Goal: Task Accomplishment & Management: Complete application form

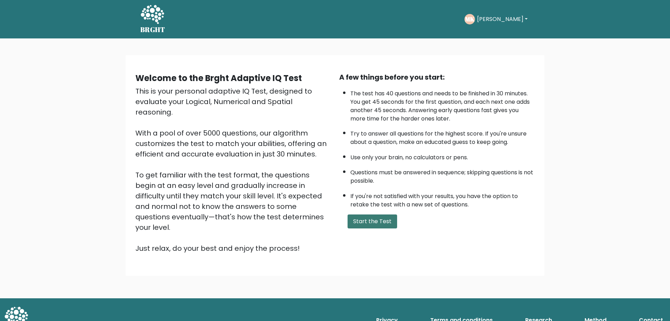
click at [376, 223] on button "Start the Test" at bounding box center [372, 221] width 50 height 14
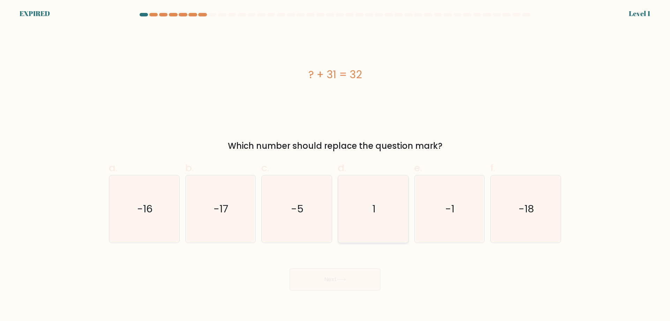
click at [372, 202] on icon "1" at bounding box center [372, 208] width 67 height 67
click at [335, 165] on input "d. 1" at bounding box center [335, 162] width 0 height 5
radio input "true"
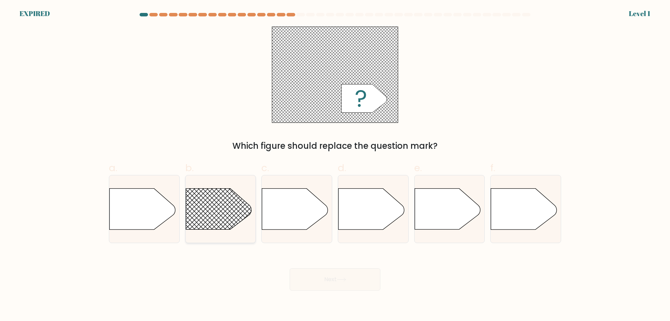
click at [236, 195] on rect at bounding box center [176, 174] width 182 height 138
click at [335, 165] on input "b." at bounding box center [335, 162] width 0 height 5
radio input "true"
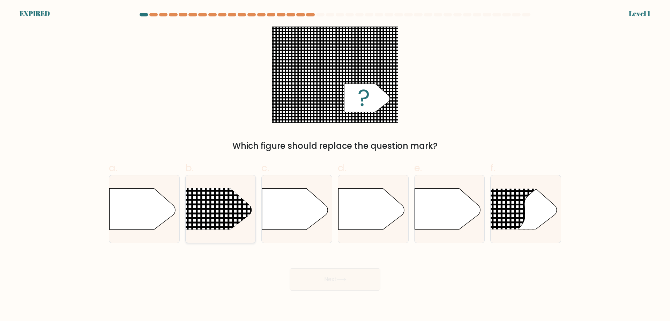
click at [234, 185] on div at bounding box center [220, 209] width 71 height 68
click at [335, 165] on input "b." at bounding box center [335, 162] width 0 height 5
radio input "true"
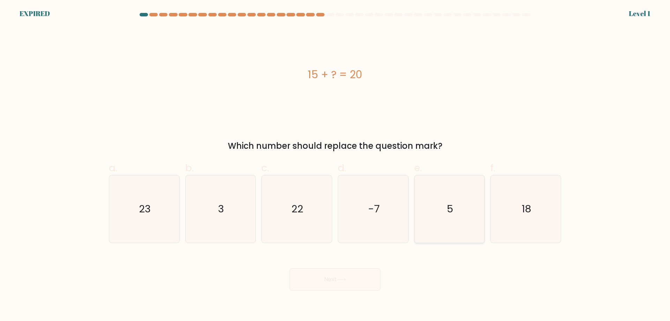
click at [450, 211] on text "5" at bounding box center [449, 209] width 7 height 14
click at [335, 165] on input "e. 5" at bounding box center [335, 162] width 0 height 5
radio input "true"
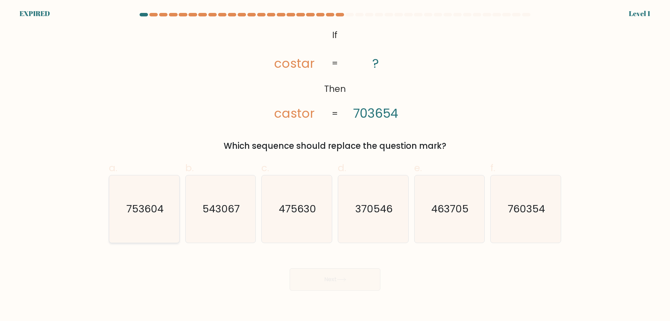
click at [172, 194] on icon "753604" at bounding box center [144, 208] width 67 height 67
click at [335, 165] on input "a. 753604" at bounding box center [335, 162] width 0 height 5
radio input "true"
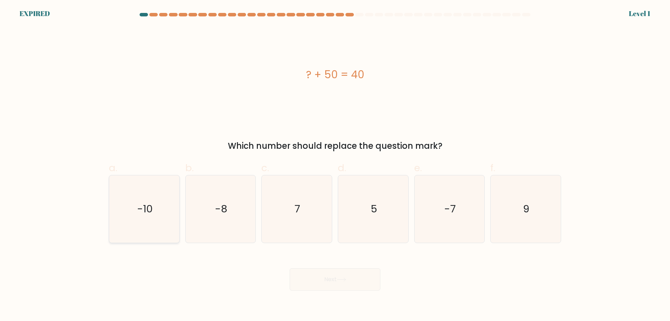
click at [148, 198] on icon "-10" at bounding box center [144, 208] width 67 height 67
click at [335, 165] on input "a. -10" at bounding box center [335, 162] width 0 height 5
radio input "true"
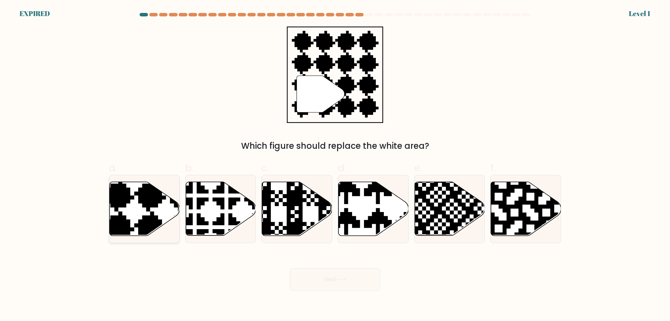
click at [153, 204] on icon at bounding box center [166, 179] width 127 height 127
click at [335, 165] on input "a." at bounding box center [335, 162] width 0 height 5
radio input "true"
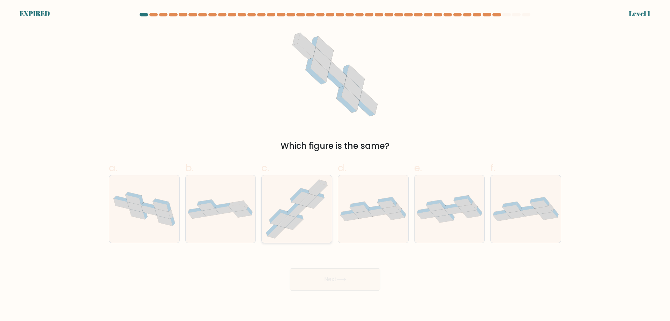
click at [302, 202] on icon at bounding box center [308, 200] width 18 height 13
click at [335, 165] on input "c." at bounding box center [335, 162] width 0 height 5
radio input "true"
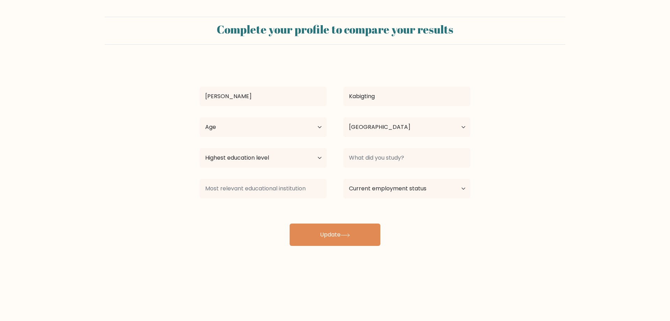
select select "PH"
click at [286, 128] on select "Age Under 18 years old 18-24 years old 25-34 years old 35-44 years old 45-54 ye…" at bounding box center [263, 127] width 127 height 20
select select "18_24"
click at [200, 117] on select "Age Under 18 years old 18-24 years old 25-34 years old 35-44 years old 45-54 ye…" at bounding box center [263, 127] width 127 height 20
click at [281, 159] on select "Highest education level No schooling Primary Lower Secondary Upper Secondary Oc…" at bounding box center [263, 158] width 127 height 20
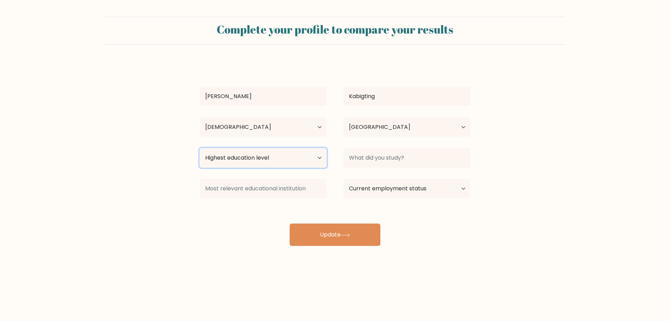
select select "upper_secondary"
click at [200, 148] on select "Highest education level No schooling Primary Lower Secondary Upper Secondary Oc…" at bounding box center [263, 158] width 127 height 20
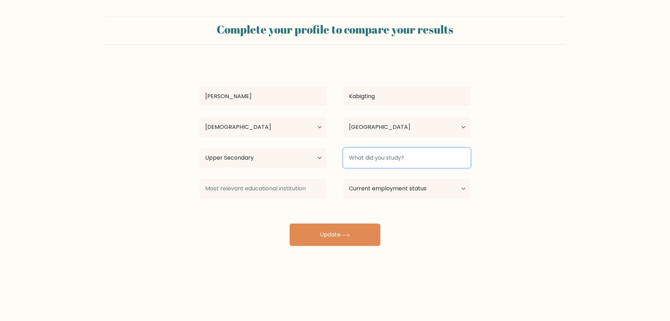
click at [395, 159] on input at bounding box center [406, 158] width 127 height 20
type input "Accountancy"
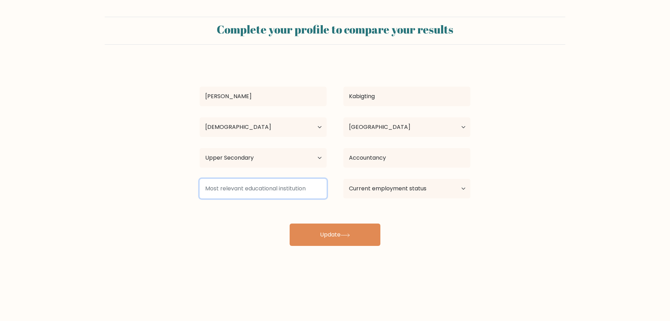
click at [307, 195] on input at bounding box center [263, 189] width 127 height 20
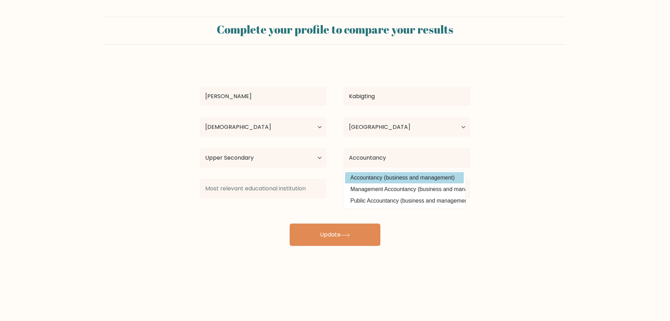
click at [374, 178] on option "Accountancy (business and management)" at bounding box center [404, 177] width 119 height 11
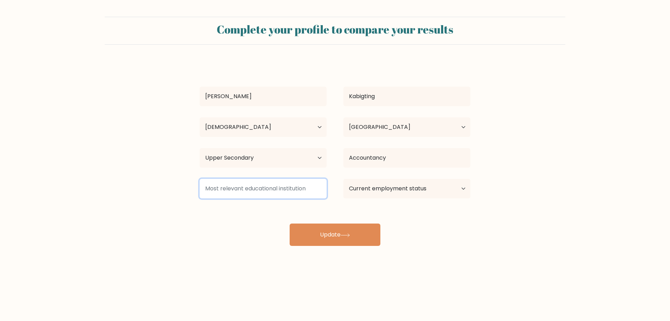
click at [298, 189] on input at bounding box center [263, 189] width 127 height 20
type input "L"
type input "FEU"
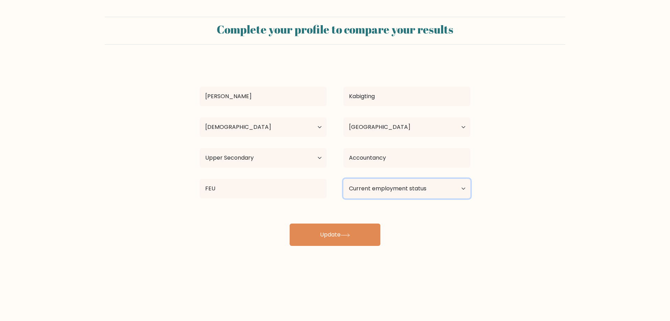
click at [374, 189] on select "Current employment status Employed Student Retired Other / prefer not to answer" at bounding box center [406, 189] width 127 height 20
select select "other"
click at [343, 179] on select "Current employment status Employed Student Retired Other / prefer not to answer" at bounding box center [406, 189] width 127 height 20
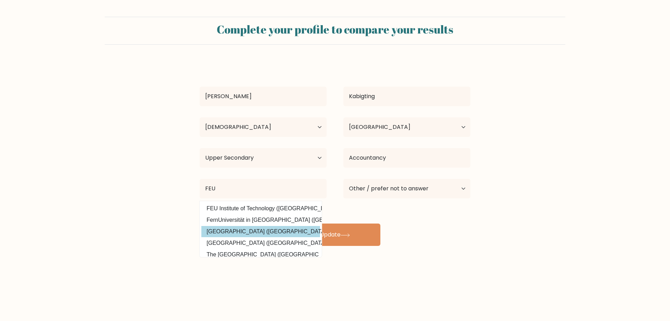
click at [285, 233] on option "Far Eastern University (Philippines)" at bounding box center [260, 231] width 119 height 11
type input "Far Eastern University"
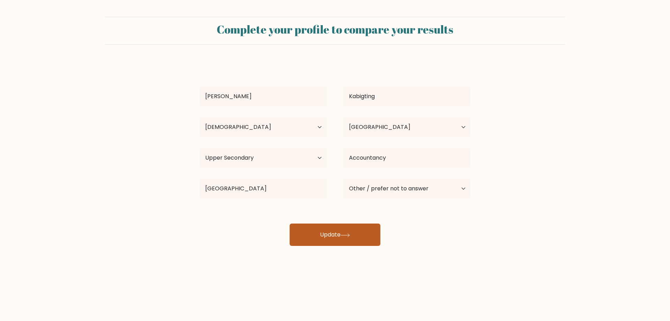
click at [326, 238] on button "Update" at bounding box center [334, 234] width 91 height 22
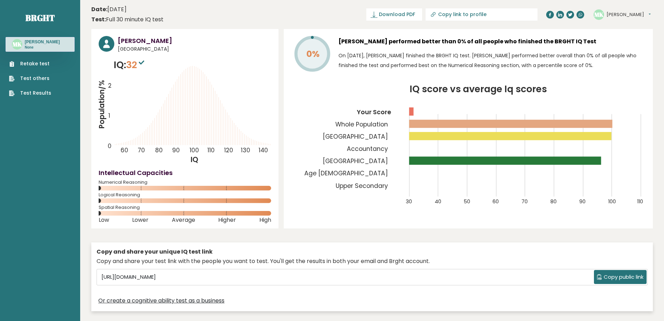
click at [34, 67] on link "Retake test" at bounding box center [30, 63] width 42 height 7
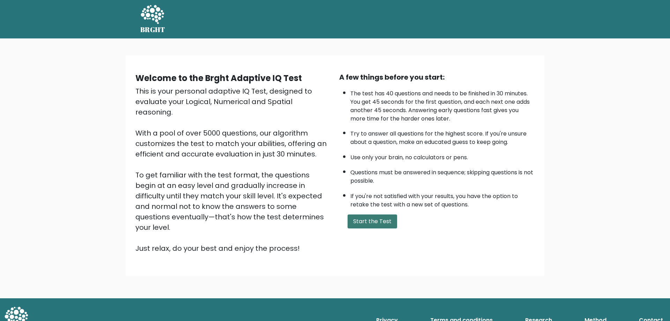
click at [366, 219] on button "Start the Test" at bounding box center [372, 221] width 50 height 14
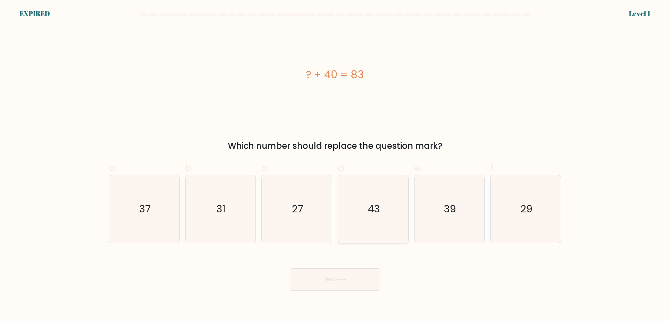
click at [381, 190] on icon "43" at bounding box center [372, 208] width 67 height 67
click at [335, 165] on input "d. 43" at bounding box center [335, 162] width 0 height 5
radio input "true"
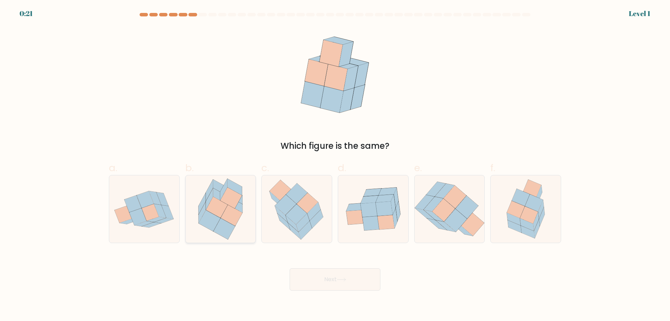
click at [218, 212] on icon at bounding box center [217, 206] width 22 height 21
click at [335, 165] on input "b." at bounding box center [335, 162] width 0 height 5
radio input "true"
click at [353, 281] on button "Next" at bounding box center [334, 279] width 91 height 22
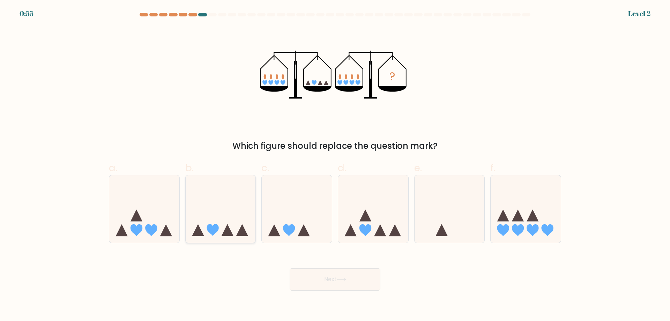
click at [232, 209] on icon at bounding box center [221, 209] width 70 height 58
click at [335, 165] on input "b." at bounding box center [335, 162] width 0 height 5
radio input "true"
click at [367, 294] on body "0:55 Level 2" at bounding box center [335, 160] width 670 height 321
click at [369, 279] on button "Next" at bounding box center [334, 279] width 91 height 22
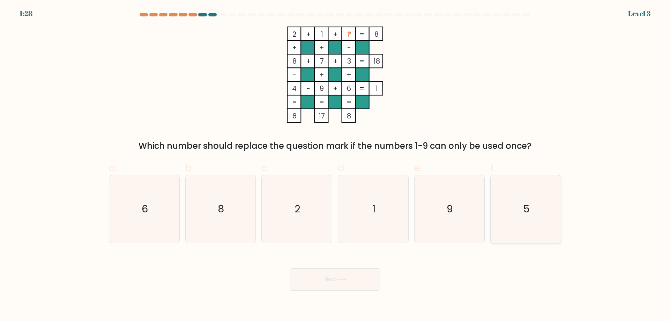
click at [531, 210] on icon "5" at bounding box center [525, 208] width 67 height 67
click at [335, 165] on input "f. 5" at bounding box center [335, 162] width 0 height 5
radio input "true"
click at [362, 280] on button "Next" at bounding box center [334, 279] width 91 height 22
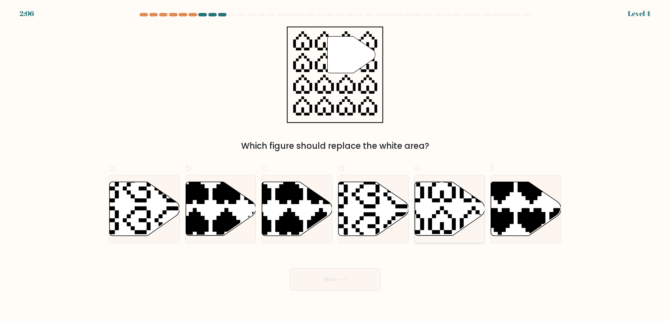
click at [448, 221] on icon at bounding box center [449, 209] width 70 height 54
click at [335, 165] on input "e." at bounding box center [335, 162] width 0 height 5
radio input "true"
click at [363, 277] on button "Next" at bounding box center [334, 279] width 91 height 22
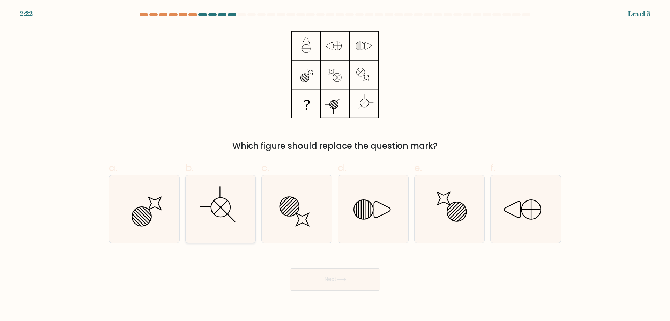
click at [233, 213] on icon at bounding box center [220, 208] width 67 height 67
click at [335, 165] on input "b." at bounding box center [335, 162] width 0 height 5
radio input "true"
click at [357, 276] on button "Next" at bounding box center [334, 279] width 91 height 22
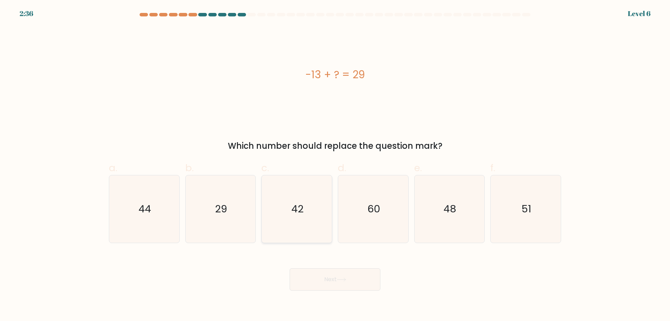
click at [287, 203] on icon "42" at bounding box center [296, 208] width 67 height 67
click at [335, 165] on input "c. 42" at bounding box center [335, 162] width 0 height 5
radio input "true"
click at [349, 285] on button "Next" at bounding box center [334, 279] width 91 height 22
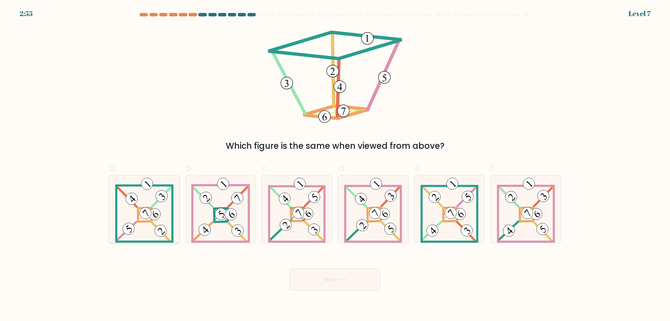
click at [148, 218] on 878 at bounding box center [145, 213] width 16 height 16
click at [335, 165] on input "a." at bounding box center [335, 162] width 0 height 5
radio input "true"
click at [370, 276] on button "Next" at bounding box center [334, 279] width 91 height 22
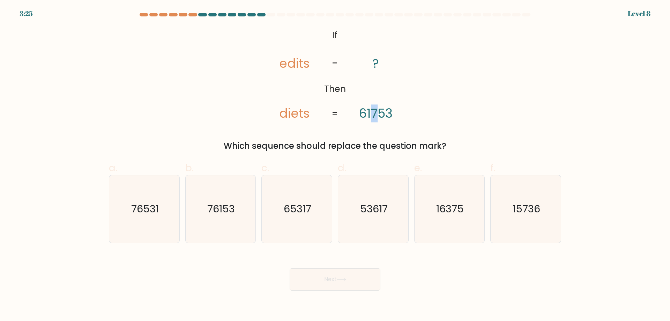
click at [376, 111] on tspan "61753" at bounding box center [376, 113] width 34 height 18
click at [339, 119] on icon "@import url('https://fonts.googleapis.com/css?family=Abril+Fatface:400,100,100i…" at bounding box center [335, 75] width 156 height 96
click at [221, 194] on icon "76153" at bounding box center [220, 208] width 67 height 67
click at [335, 165] on input "b. 76153" at bounding box center [335, 162] width 0 height 5
radio input "true"
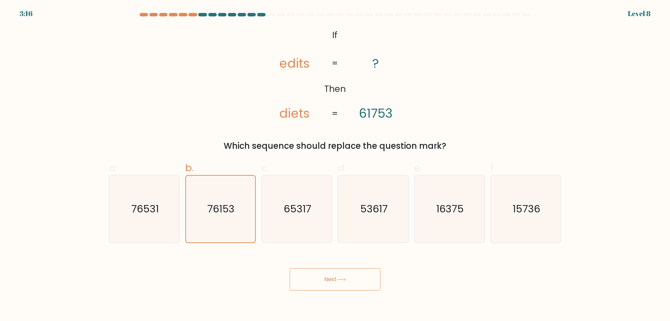
click at [348, 273] on button "Next" at bounding box center [334, 279] width 91 height 22
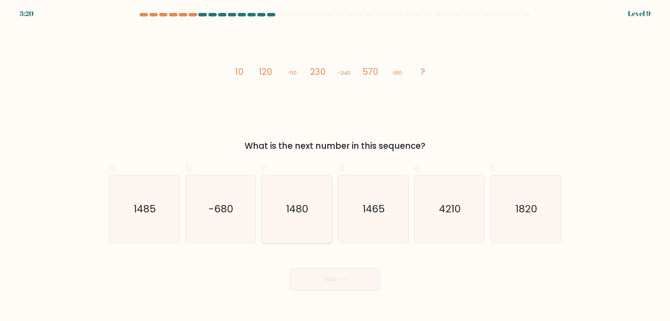
drag, startPoint x: 293, startPoint y: 207, endPoint x: 302, endPoint y: 213, distance: 10.1
click at [294, 207] on text "1480" at bounding box center [297, 209] width 22 height 14
click at [335, 165] on input "c. 1480" at bounding box center [335, 162] width 0 height 5
radio input "true"
click at [359, 276] on button "Next" at bounding box center [334, 279] width 91 height 22
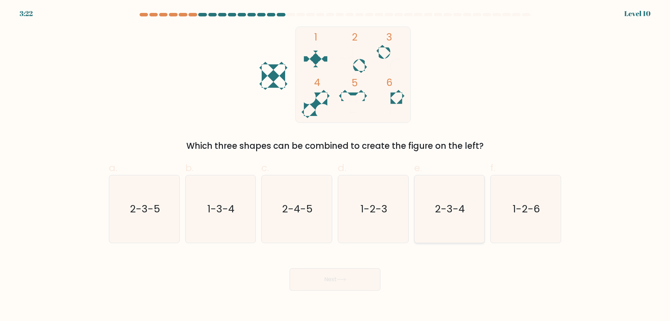
click at [452, 226] on icon "2-3-4" at bounding box center [448, 208] width 67 height 67
click at [335, 165] on input "e. 2-3-4" at bounding box center [335, 162] width 0 height 5
radio input "true"
click at [314, 284] on button "Next" at bounding box center [334, 279] width 91 height 22
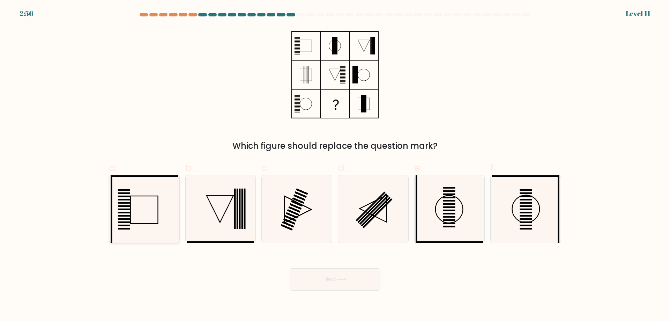
click at [140, 205] on icon at bounding box center [144, 208] width 67 height 67
click at [335, 165] on input "a." at bounding box center [335, 162] width 0 height 5
radio input "true"
click at [329, 273] on button "Next" at bounding box center [334, 279] width 91 height 22
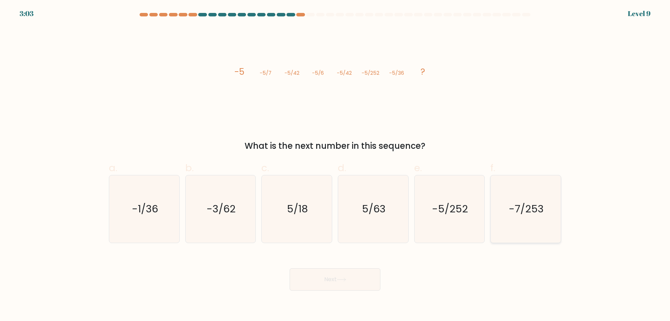
click at [520, 218] on icon "-7/253" at bounding box center [525, 208] width 67 height 67
click at [335, 165] on input "f. -7/253" at bounding box center [335, 162] width 0 height 5
radio input "true"
click at [349, 275] on button "Next" at bounding box center [334, 279] width 91 height 22
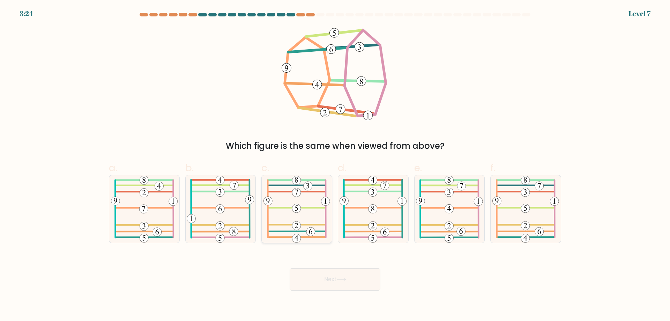
click at [312, 214] on icon at bounding box center [296, 208] width 67 height 67
click at [335, 165] on input "c." at bounding box center [335, 162] width 0 height 5
radio input "true"
click at [341, 279] on icon at bounding box center [341, 279] width 9 height 4
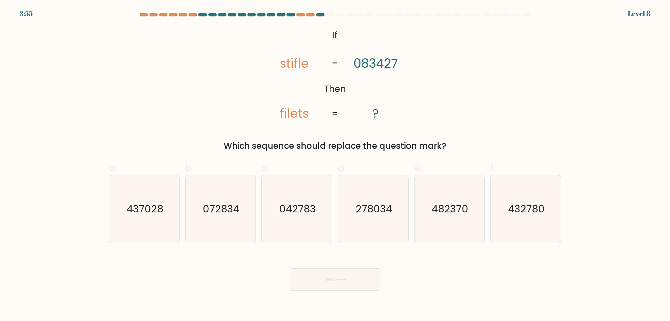
click at [284, 111] on tspan "filets" at bounding box center [294, 113] width 29 height 18
drag, startPoint x: 282, startPoint y: 65, endPoint x: 285, endPoint y: 65, distance: 3.6
click at [285, 65] on tspan "stifle" at bounding box center [294, 63] width 29 height 18
click at [278, 65] on icon "@import url('https://fonts.googleapis.com/css?family=Abril+Fatface:400,100,100i…" at bounding box center [335, 75] width 156 height 96
click at [296, 63] on tspan "stifle" at bounding box center [294, 63] width 29 height 18
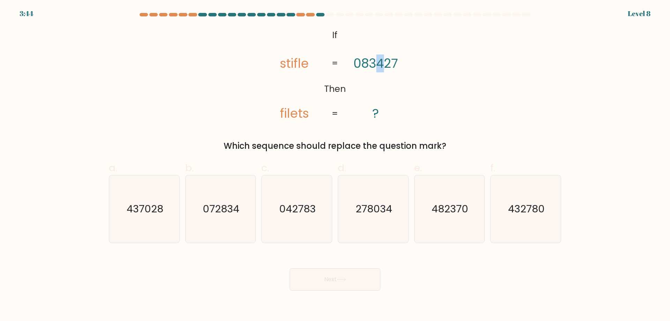
click at [381, 64] on tspan "083427" at bounding box center [375, 63] width 44 height 18
click at [293, 111] on tspan "filets" at bounding box center [294, 113] width 29 height 18
click at [523, 210] on text "432780" at bounding box center [526, 209] width 37 height 14
click at [335, 165] on input "f. 432780" at bounding box center [335, 162] width 0 height 5
radio input "true"
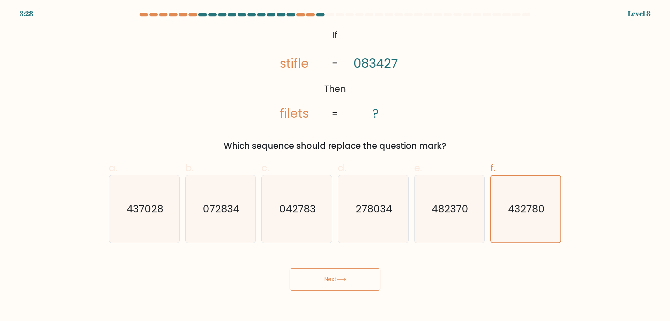
click at [332, 279] on button "Next" at bounding box center [334, 279] width 91 height 22
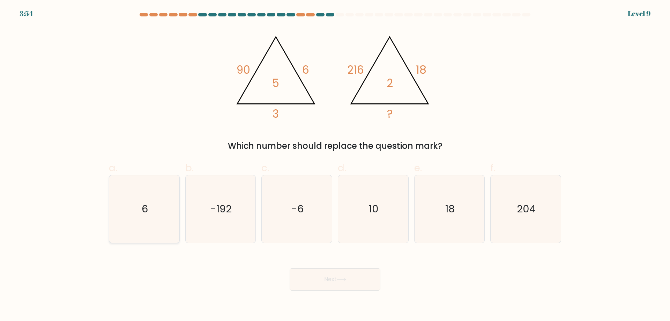
click at [166, 223] on icon "6" at bounding box center [144, 208] width 67 height 67
click at [335, 165] on input "a. 6" at bounding box center [335, 162] width 0 height 5
radio input "true"
click at [373, 278] on button "Next" at bounding box center [334, 279] width 91 height 22
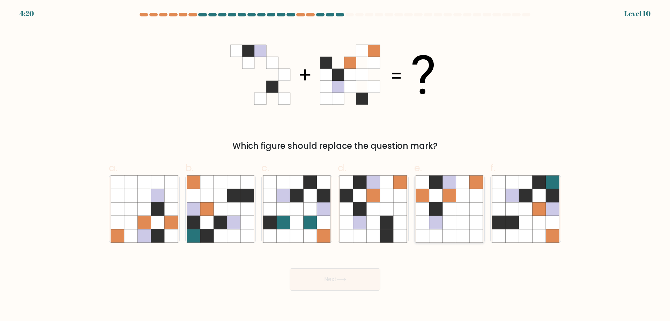
click at [476, 181] on icon at bounding box center [475, 181] width 13 height 13
click at [335, 165] on input "e." at bounding box center [335, 162] width 0 height 5
radio input "true"
click at [362, 279] on button "Next" at bounding box center [334, 279] width 91 height 22
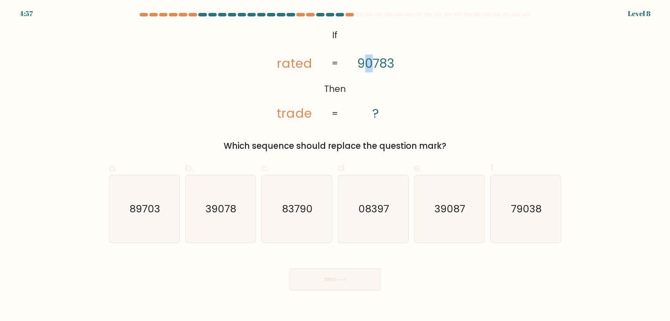
drag, startPoint x: 362, startPoint y: 60, endPoint x: 369, endPoint y: 60, distance: 7.7
click at [369, 60] on tspan "90783" at bounding box center [375, 63] width 37 height 18
click at [370, 63] on tspan "90783" at bounding box center [375, 63] width 37 height 18
click at [520, 196] on icon "79038" at bounding box center [525, 208] width 67 height 67
click at [335, 165] on input "f. 79038" at bounding box center [335, 162] width 0 height 5
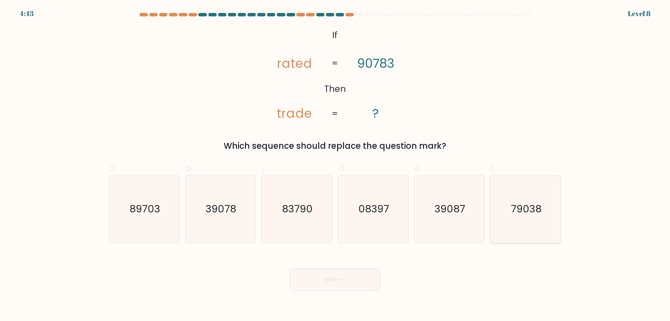
radio input "true"
click at [321, 278] on button "Next" at bounding box center [334, 279] width 91 height 22
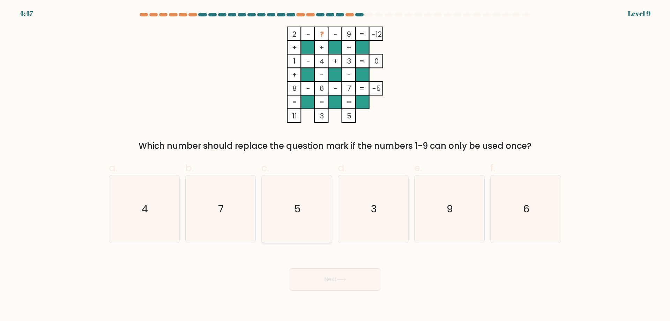
click at [307, 219] on icon "5" at bounding box center [296, 208] width 67 height 67
click at [335, 165] on input "c. 5" at bounding box center [335, 162] width 0 height 5
radio input "true"
click at [349, 274] on button "Next" at bounding box center [334, 279] width 91 height 22
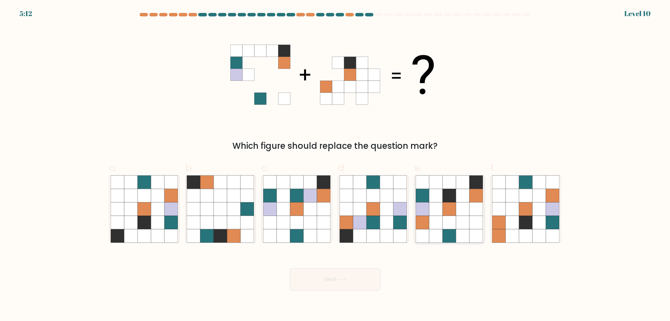
click at [450, 195] on icon at bounding box center [449, 195] width 13 height 13
click at [335, 165] on input "e." at bounding box center [335, 162] width 0 height 5
radio input "true"
click at [351, 278] on button "Next" at bounding box center [334, 279] width 91 height 22
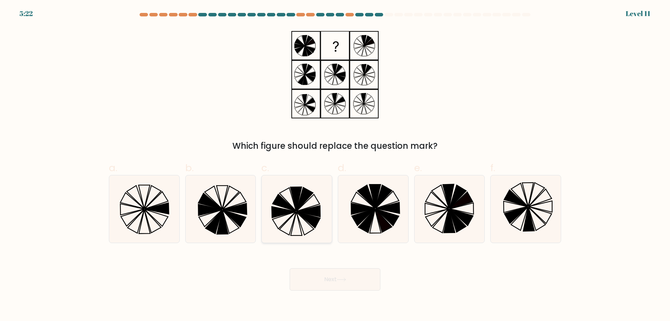
click at [309, 206] on icon at bounding box center [296, 208] width 67 height 67
click at [335, 165] on input "c." at bounding box center [335, 162] width 0 height 5
radio input "true"
click at [359, 272] on button "Next" at bounding box center [334, 279] width 91 height 22
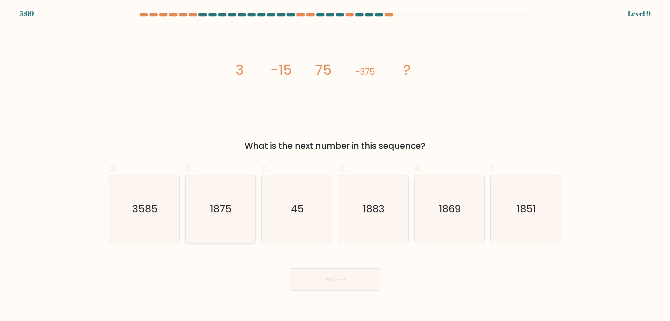
click at [200, 220] on icon "1875" at bounding box center [220, 208] width 67 height 67
click at [335, 165] on input "b. 1875" at bounding box center [335, 162] width 0 height 5
radio input "true"
click at [354, 279] on button "Next" at bounding box center [334, 279] width 91 height 22
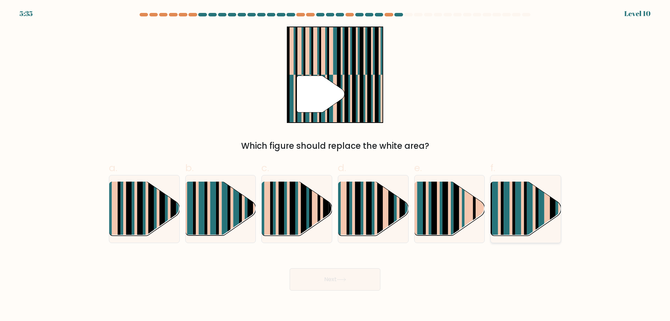
click at [510, 199] on rect at bounding box center [510, 214] width 3 height 69
click at [335, 165] on input "f." at bounding box center [335, 162] width 0 height 5
radio input "true"
click at [330, 279] on button "Next" at bounding box center [334, 279] width 91 height 22
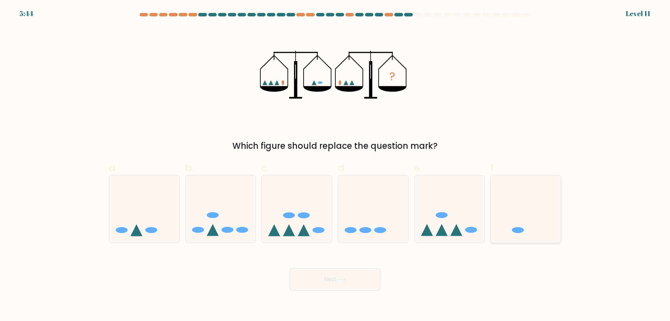
click at [513, 219] on icon at bounding box center [525, 209] width 70 height 58
click at [335, 165] on input "f." at bounding box center [335, 162] width 0 height 5
radio input "true"
click at [346, 272] on button "Next" at bounding box center [334, 279] width 91 height 22
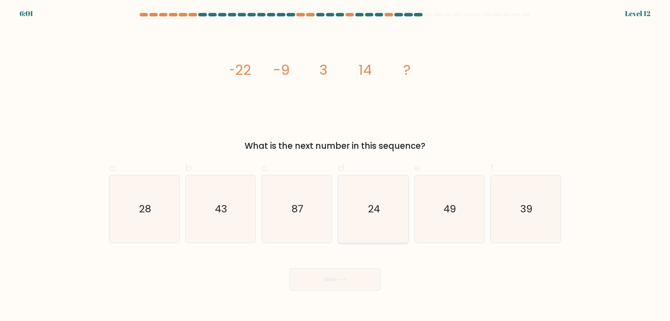
click at [372, 207] on text "24" at bounding box center [374, 209] width 12 height 14
click at [335, 165] on input "d. 24" at bounding box center [335, 162] width 0 height 5
radio input "true"
click at [360, 276] on button "Next" at bounding box center [334, 279] width 91 height 22
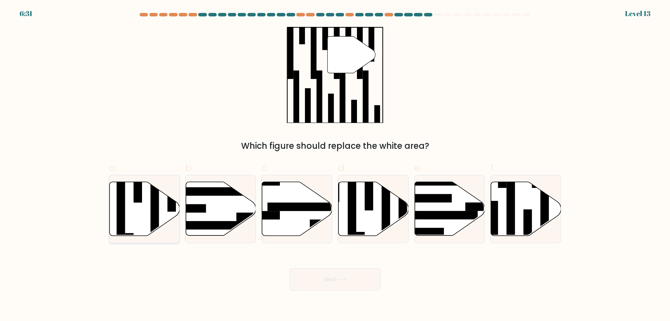
click at [158, 223] on rect at bounding box center [154, 207] width 8 height 76
click at [335, 165] on input "a." at bounding box center [335, 162] width 0 height 5
radio input "true"
click at [349, 281] on button "Next" at bounding box center [334, 279] width 91 height 22
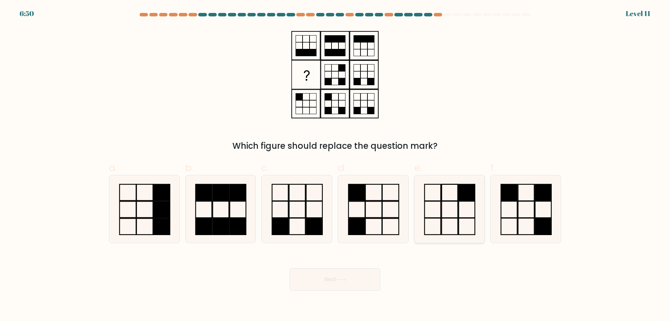
click at [455, 196] on icon at bounding box center [448, 208] width 67 height 67
click at [335, 165] on input "e." at bounding box center [335, 162] width 0 height 5
radio input "true"
click at [353, 276] on button "Next" at bounding box center [334, 279] width 91 height 22
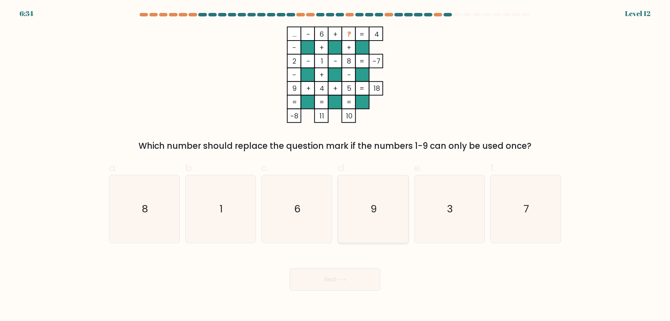
click at [374, 213] on text "9" at bounding box center [373, 209] width 6 height 14
click at [335, 165] on input "d. 9" at bounding box center [335, 162] width 0 height 5
radio input "true"
click at [321, 283] on button "Next" at bounding box center [334, 279] width 91 height 22
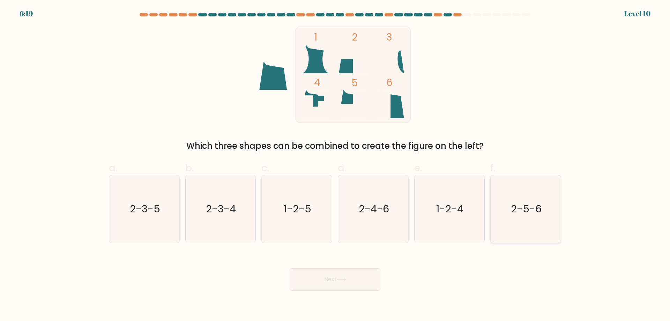
click at [534, 196] on icon "2-5-6" at bounding box center [525, 208] width 67 height 67
click at [335, 165] on input "f. 2-5-6" at bounding box center [335, 162] width 0 height 5
radio input "true"
click at [330, 280] on button "Next" at bounding box center [334, 279] width 91 height 22
click at [355, 278] on button "Next" at bounding box center [334, 279] width 91 height 22
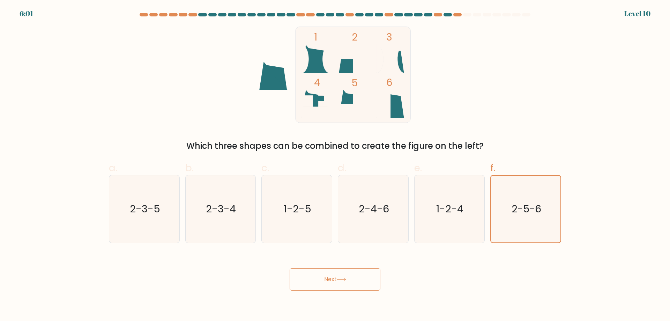
click at [366, 274] on button "Next" at bounding box center [334, 279] width 91 height 22
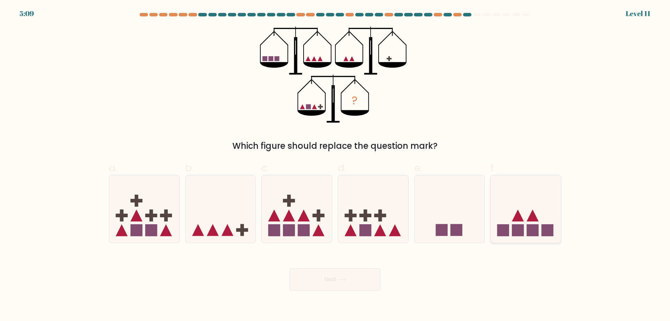
click at [551, 199] on icon at bounding box center [525, 209] width 70 height 58
click at [335, 165] on input "f." at bounding box center [335, 162] width 0 height 5
radio input "true"
click at [322, 283] on button "Next" at bounding box center [334, 279] width 91 height 22
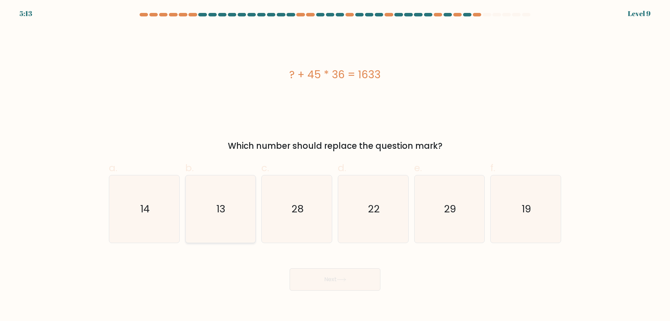
click at [220, 224] on icon "13" at bounding box center [220, 208] width 67 height 67
click at [335, 165] on input "b. 13" at bounding box center [335, 162] width 0 height 5
radio input "true"
click at [336, 281] on button "Next" at bounding box center [334, 279] width 91 height 22
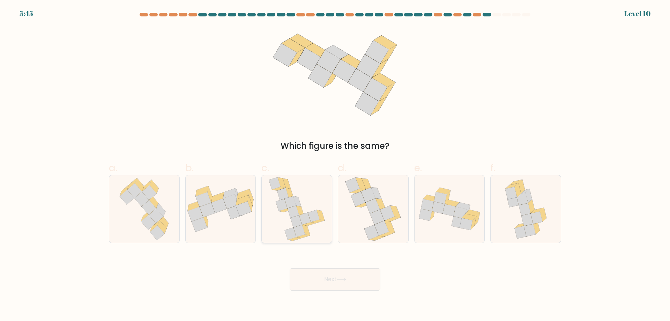
click at [304, 219] on icon at bounding box center [305, 218] width 12 height 12
click at [335, 165] on input "c." at bounding box center [335, 162] width 0 height 5
radio input "true"
click at [342, 281] on button "Next" at bounding box center [334, 279] width 91 height 22
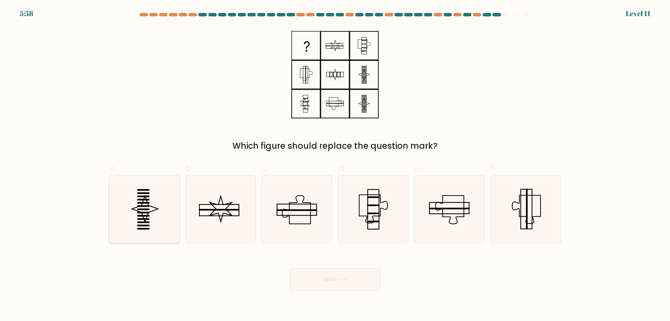
click at [118, 185] on icon at bounding box center [144, 208] width 67 height 67
click at [335, 165] on input "a." at bounding box center [335, 162] width 0 height 5
radio input "true"
click at [360, 266] on div "Next" at bounding box center [335, 270] width 460 height 39
click at [338, 277] on button "Next" at bounding box center [334, 279] width 91 height 22
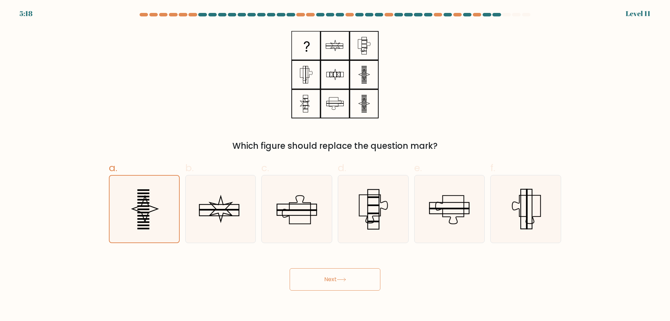
click at [341, 281] on icon at bounding box center [341, 279] width 9 height 4
click at [352, 278] on button "Next" at bounding box center [334, 279] width 91 height 22
click at [339, 282] on button "Next" at bounding box center [334, 279] width 91 height 22
click at [204, 199] on icon at bounding box center [220, 208] width 67 height 67
click at [335, 165] on input "b." at bounding box center [335, 162] width 0 height 5
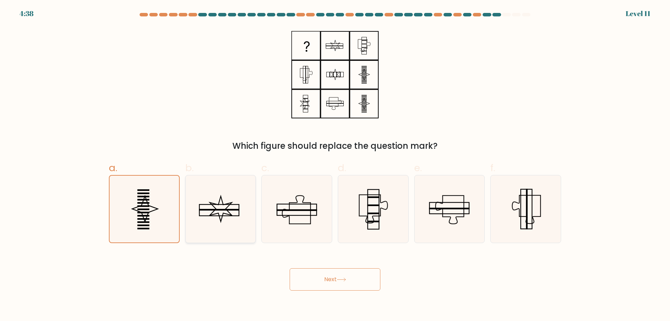
radio input "true"
click at [151, 199] on icon at bounding box center [144, 208] width 67 height 67
click at [335, 165] on input "a." at bounding box center [335, 162] width 0 height 5
radio input "true"
click at [330, 274] on button "Next" at bounding box center [334, 279] width 91 height 22
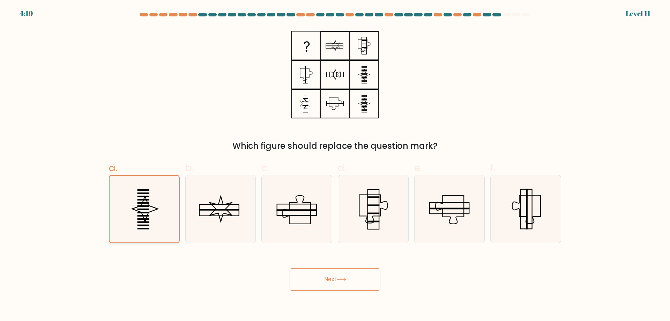
click at [148, 217] on icon at bounding box center [144, 208] width 67 height 67
click at [335, 165] on input "a." at bounding box center [335, 162] width 0 height 5
click at [194, 217] on icon at bounding box center [220, 208] width 67 height 67
click at [335, 165] on input "b." at bounding box center [335, 162] width 0 height 5
radio input "true"
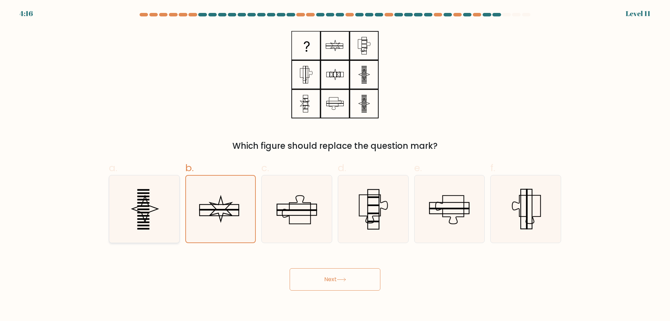
click at [137, 219] on icon at bounding box center [144, 208] width 67 height 67
click at [335, 165] on input "a." at bounding box center [335, 162] width 0 height 5
radio input "true"
click at [125, 201] on icon at bounding box center [144, 208] width 67 height 67
click at [335, 165] on input "a." at bounding box center [335, 162] width 0 height 5
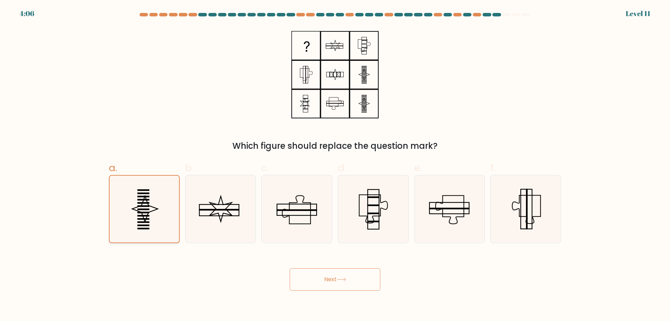
click at [125, 201] on icon at bounding box center [144, 208] width 67 height 67
click at [335, 165] on input "a." at bounding box center [335, 162] width 0 height 5
click at [125, 201] on icon at bounding box center [144, 208] width 67 height 67
click at [335, 165] on input "a." at bounding box center [335, 162] width 0 height 5
click at [139, 209] on rect at bounding box center [143, 209] width 12 height 2
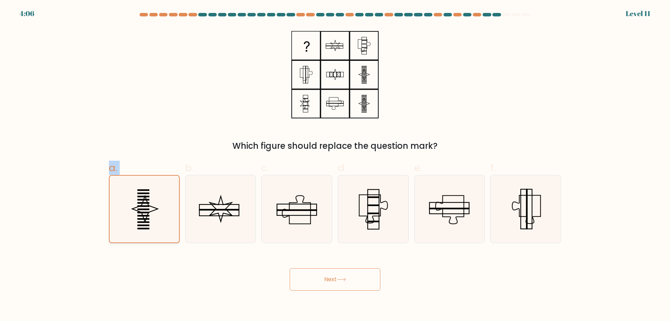
click at [335, 165] on input "a." at bounding box center [335, 162] width 0 height 5
click at [147, 226] on icon at bounding box center [144, 208] width 67 height 67
click at [335, 165] on input "a." at bounding box center [335, 162] width 0 height 5
click at [147, 226] on icon at bounding box center [144, 208] width 67 height 67
click at [335, 165] on input "a." at bounding box center [335, 162] width 0 height 5
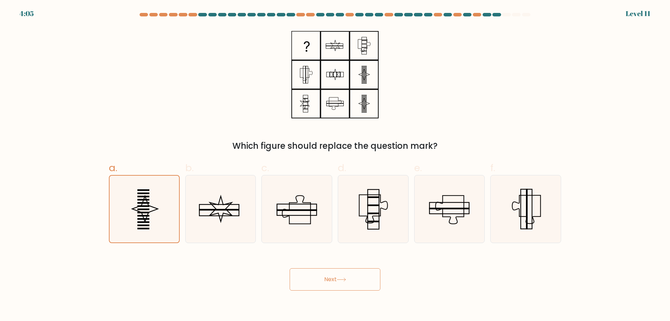
click at [329, 276] on button "Next" at bounding box center [334, 279] width 91 height 22
click at [141, 221] on rect at bounding box center [143, 222] width 12 height 2
click at [335, 165] on input "a." at bounding box center [335, 162] width 0 height 5
click at [142, 223] on icon at bounding box center [144, 208] width 67 height 67
click at [335, 165] on input "a." at bounding box center [335, 162] width 0 height 5
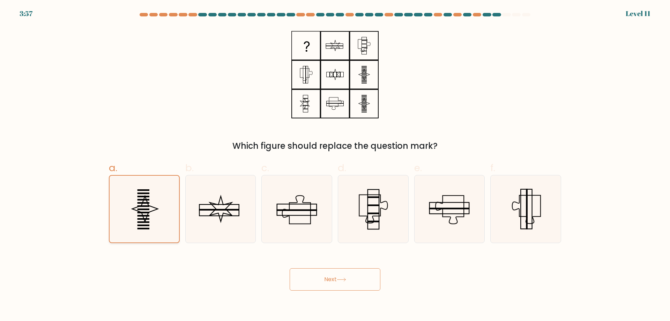
click at [142, 223] on icon at bounding box center [144, 208] width 67 height 67
click at [335, 165] on input "a." at bounding box center [335, 162] width 0 height 5
click at [320, 292] on body "3:57 Level 11" at bounding box center [335, 160] width 670 height 321
click at [318, 282] on button "Next" at bounding box center [334, 279] width 91 height 22
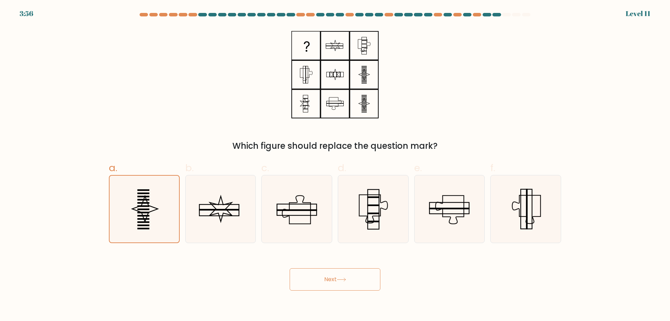
click at [318, 282] on button "Next" at bounding box center [334, 279] width 91 height 22
click at [324, 284] on button "Next" at bounding box center [334, 279] width 91 height 22
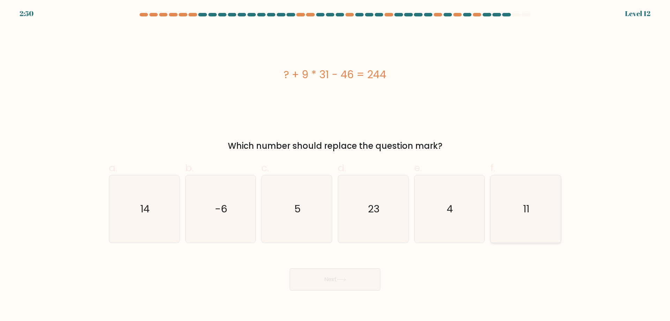
click at [560, 195] on div "11" at bounding box center [525, 209] width 71 height 68
click at [335, 165] on input "f. 11" at bounding box center [335, 162] width 0 height 5
radio input "true"
click at [308, 288] on button "Next" at bounding box center [334, 279] width 91 height 22
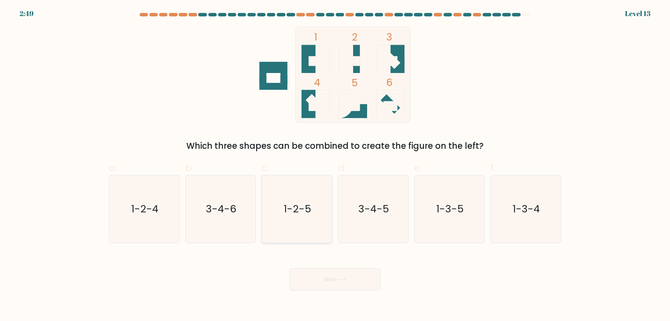
click at [271, 203] on icon "1-2-5" at bounding box center [296, 208] width 67 height 67
click at [335, 165] on input "c. 1-2-5" at bounding box center [335, 162] width 0 height 5
radio input "true"
click at [315, 213] on icon "1-2-5" at bounding box center [296, 208] width 67 height 67
click at [335, 165] on input "c. 1-2-5" at bounding box center [335, 162] width 0 height 5
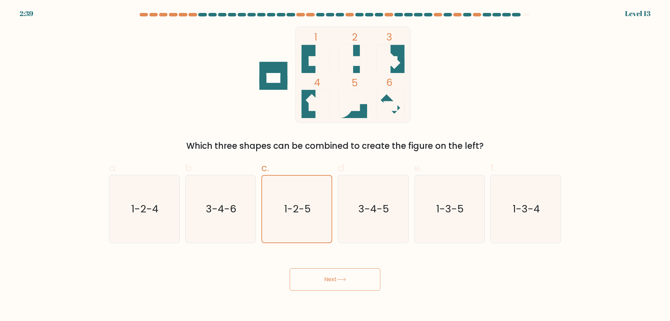
click at [344, 279] on icon at bounding box center [341, 279] width 9 height 4
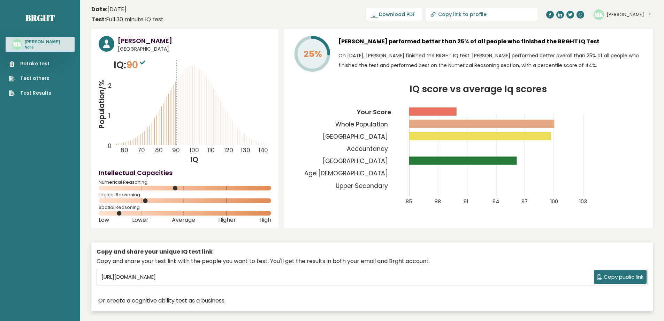
click at [644, 14] on button "[PERSON_NAME]" at bounding box center [629, 14] width 44 height 7
click at [618, 34] on link "Profile" at bounding box center [625, 35] width 36 height 10
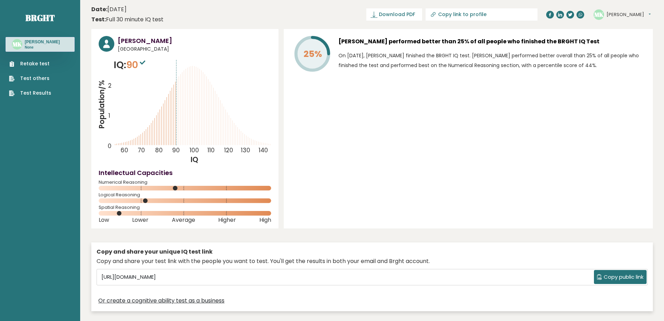
click at [33, 96] on link "Test Results" at bounding box center [30, 92] width 42 height 7
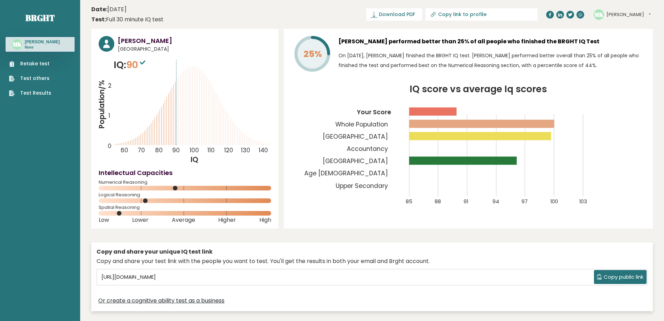
click at [42, 97] on link "Test Results" at bounding box center [30, 92] width 42 height 7
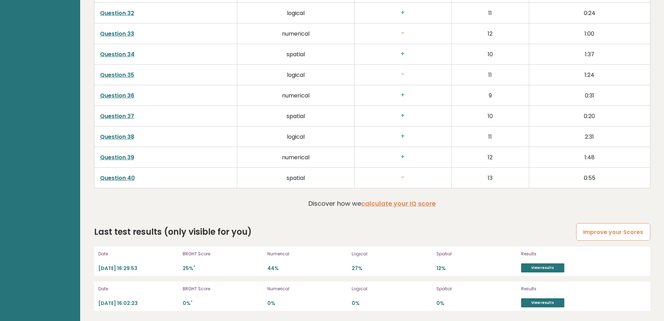
scroll to position [1840, 0]
click at [597, 227] on link "Improve your Scores" at bounding box center [614, 232] width 74 height 18
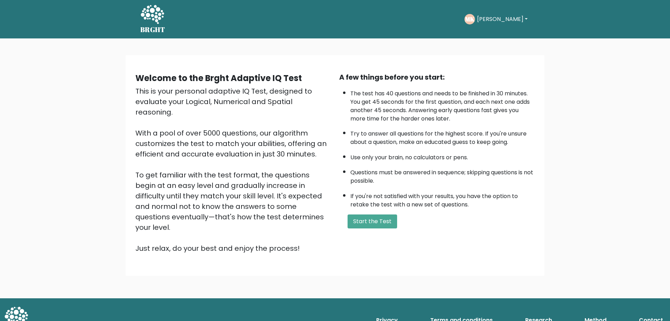
click at [519, 17] on button "[PERSON_NAME]" at bounding box center [502, 19] width 55 height 9
click at [486, 49] on link "Profile" at bounding box center [492, 51] width 55 height 11
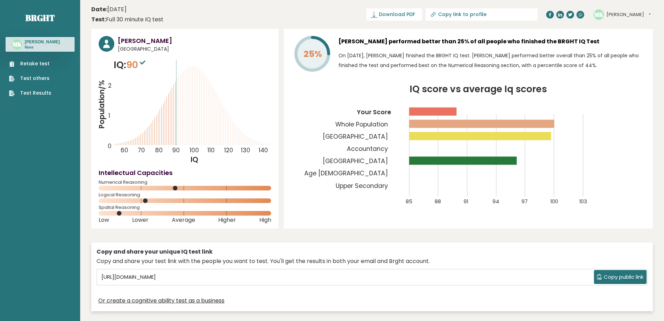
click at [47, 97] on link "Test Results" at bounding box center [30, 92] width 42 height 7
click at [32, 67] on link "Retake test" at bounding box center [30, 63] width 42 height 7
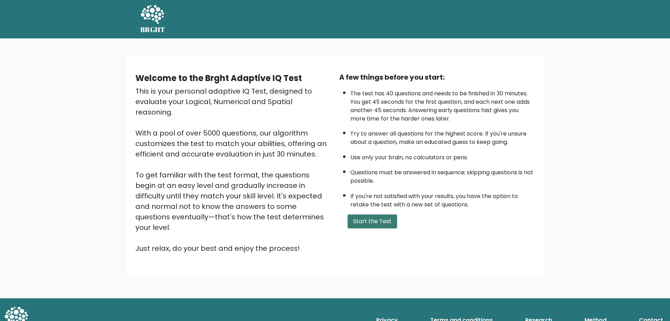
click at [369, 218] on button "Start the Test" at bounding box center [372, 221] width 50 height 14
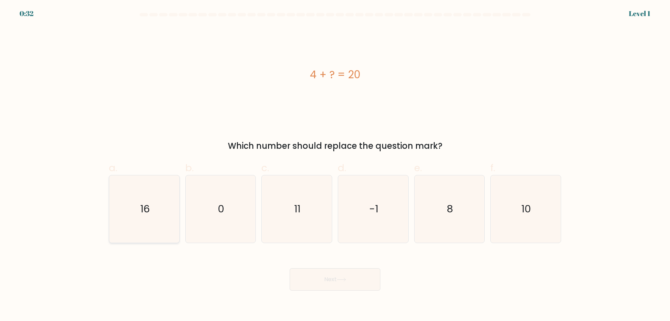
click at [129, 193] on icon "16" at bounding box center [144, 208] width 67 height 67
click at [335, 165] on input "a. 16" at bounding box center [335, 162] width 0 height 5
radio input "true"
click at [362, 279] on button "Next" at bounding box center [334, 279] width 91 height 22
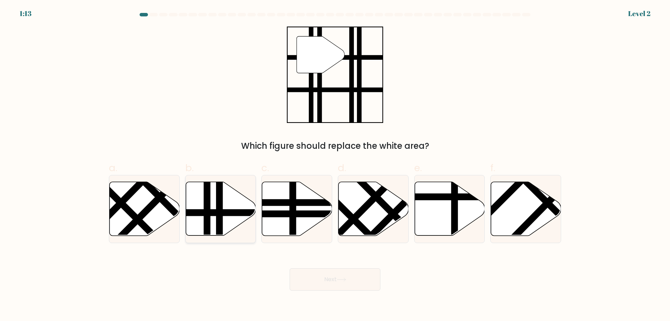
click at [207, 214] on line at bounding box center [207, 237] width 0 height 141
click at [335, 165] on input "b." at bounding box center [335, 162] width 0 height 5
radio input "true"
click at [348, 278] on button "Next" at bounding box center [334, 279] width 91 height 22
click at [328, 277] on button "Next" at bounding box center [334, 279] width 91 height 22
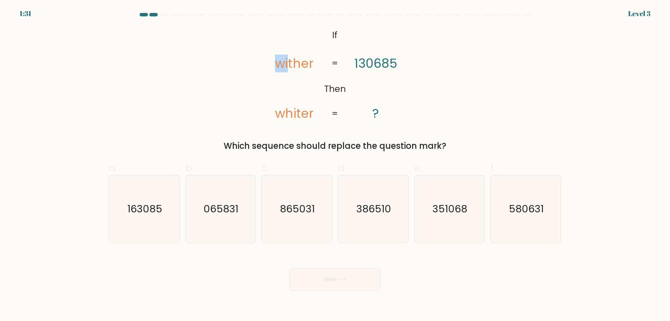
drag, startPoint x: 280, startPoint y: 65, endPoint x: 288, endPoint y: 64, distance: 8.8
click at [288, 64] on tspan "wither" at bounding box center [294, 63] width 38 height 18
click at [276, 67] on tspan "wither" at bounding box center [294, 63] width 38 height 18
click at [381, 62] on tspan "130685" at bounding box center [375, 63] width 43 height 18
click at [164, 200] on icon "163085" at bounding box center [144, 208] width 67 height 67
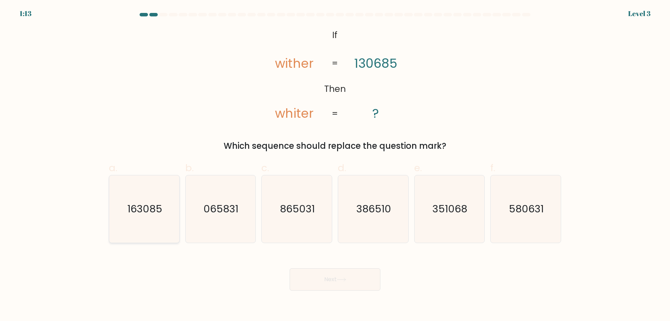
click at [335, 165] on input "a. 163085" at bounding box center [335, 162] width 0 height 5
radio input "true"
click at [352, 278] on button "Next" at bounding box center [334, 279] width 91 height 22
click at [367, 273] on button "Next" at bounding box center [334, 279] width 91 height 22
click at [459, 265] on div "Next" at bounding box center [335, 270] width 460 height 39
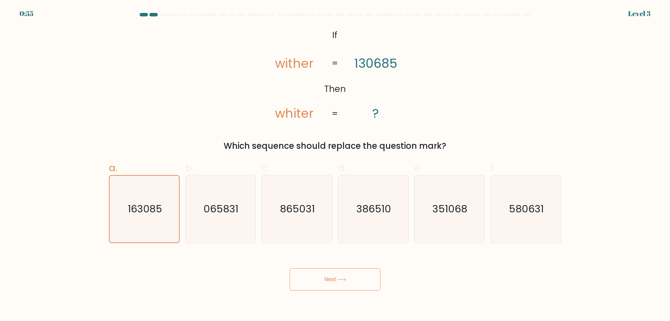
click at [347, 275] on button "Next" at bounding box center [334, 279] width 91 height 22
click at [133, 221] on icon "163085" at bounding box center [144, 208] width 67 height 67
click at [335, 165] on input "a. 163085" at bounding box center [335, 162] width 0 height 5
click at [144, 248] on form "If ?" at bounding box center [335, 151] width 670 height 277
click at [143, 262] on div "Next" at bounding box center [335, 270] width 460 height 39
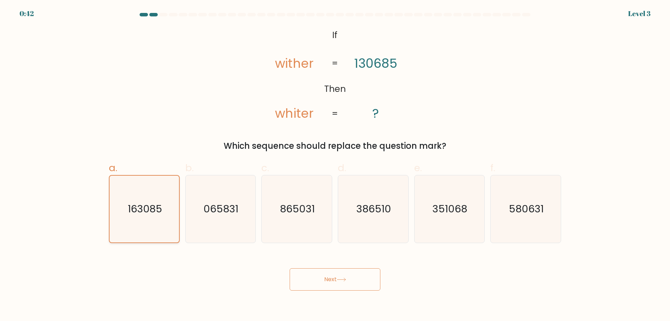
click at [141, 220] on icon "163085" at bounding box center [144, 208] width 67 height 67
click at [335, 165] on input "a. 163085" at bounding box center [335, 162] width 0 height 5
click at [346, 279] on icon at bounding box center [341, 279] width 9 height 4
click at [362, 279] on button "Next" at bounding box center [334, 279] width 91 height 22
click at [370, 279] on button "Next" at bounding box center [334, 279] width 91 height 22
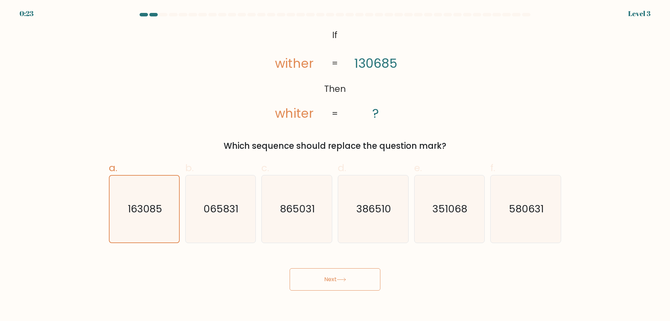
click at [400, 276] on div "Next" at bounding box center [335, 270] width 460 height 39
click at [366, 277] on button "Next" at bounding box center [334, 279] width 91 height 22
click at [315, 276] on button "Next" at bounding box center [334, 279] width 91 height 22
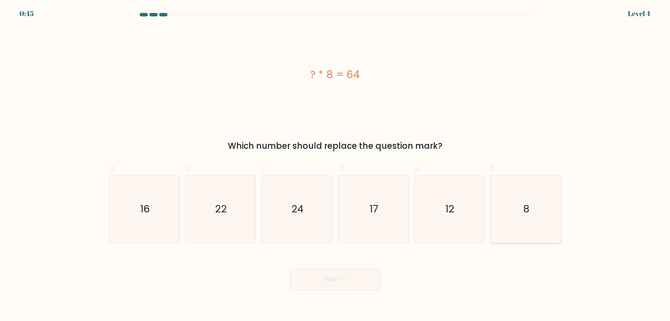
click at [520, 206] on icon "8" at bounding box center [525, 208] width 67 height 67
click at [335, 165] on input "f. 8" at bounding box center [335, 162] width 0 height 5
radio input "true"
click at [327, 282] on button "Next" at bounding box center [334, 279] width 91 height 22
click at [491, 266] on div "Next" at bounding box center [335, 270] width 460 height 39
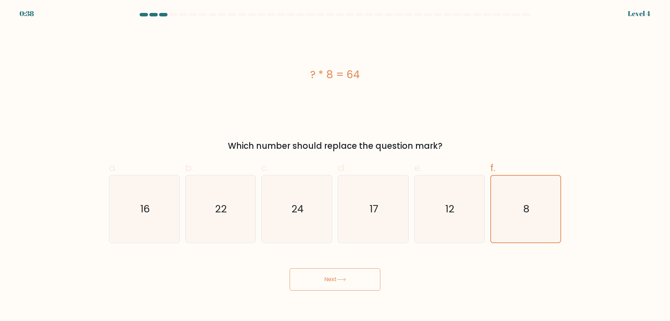
click at [361, 272] on button "Next" at bounding box center [334, 279] width 91 height 22
click at [379, 285] on button "Next" at bounding box center [334, 279] width 91 height 22
click at [522, 235] on icon "8" at bounding box center [525, 208] width 67 height 67
click at [335, 165] on input "f. 8" at bounding box center [335, 162] width 0 height 5
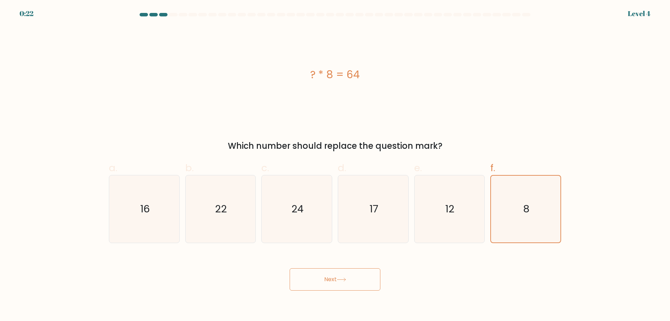
click at [509, 260] on div "Next" at bounding box center [335, 270] width 460 height 39
click at [532, 234] on icon "8" at bounding box center [525, 208] width 67 height 67
click at [335, 165] on input "f. 8" at bounding box center [335, 162] width 0 height 5
click at [518, 228] on icon "8" at bounding box center [525, 208] width 67 height 67
click at [335, 165] on input "f. 8" at bounding box center [335, 162] width 0 height 5
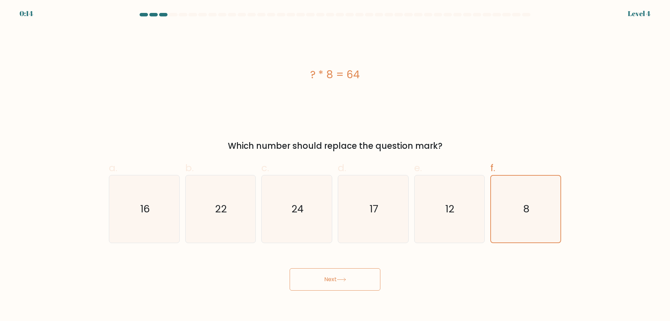
click at [366, 280] on button "Next" at bounding box center [334, 279] width 91 height 22
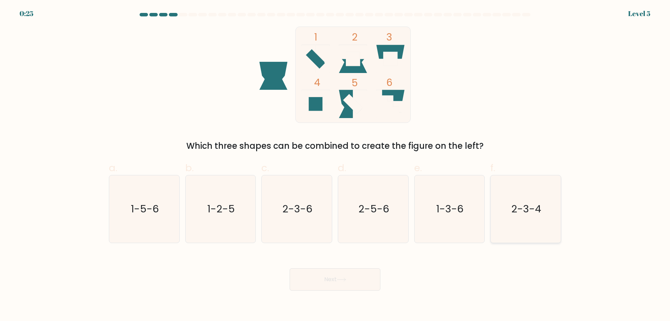
click at [518, 225] on icon "2-3-4" at bounding box center [525, 208] width 67 height 67
click at [335, 165] on input "f. 2-3-4" at bounding box center [335, 162] width 0 height 5
radio input "true"
click at [333, 281] on button "Next" at bounding box center [334, 279] width 91 height 22
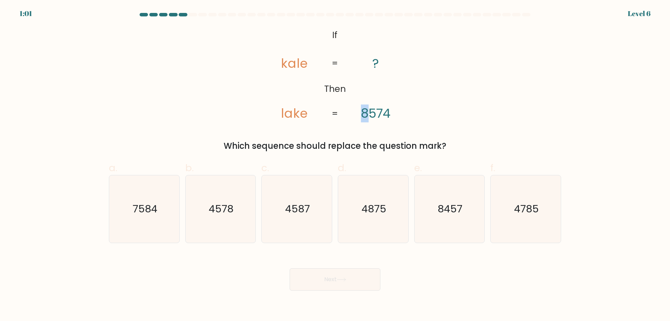
drag, startPoint x: 362, startPoint y: 113, endPoint x: 368, endPoint y: 112, distance: 6.3
click at [368, 112] on tspan "8574" at bounding box center [376, 113] width 30 height 18
click at [362, 88] on icon "@import url('[URL][DOMAIN_NAME]); If Then [GEOGRAPHIC_DATA] ? 8574 = =" at bounding box center [335, 75] width 156 height 96
drag, startPoint x: 281, startPoint y: 114, endPoint x: 286, endPoint y: 113, distance: 4.7
click at [286, 113] on icon "@import url('[URL][DOMAIN_NAME]); If Then [GEOGRAPHIC_DATA] ? 8574 = =" at bounding box center [335, 75] width 156 height 96
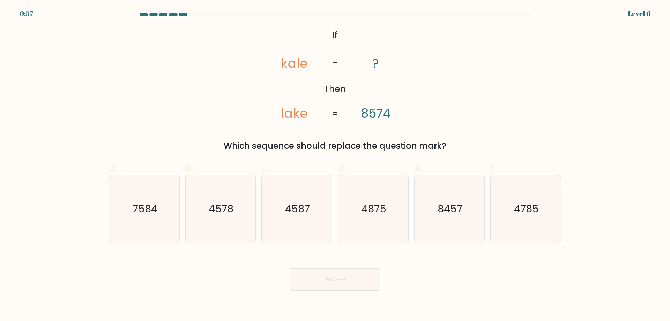
click at [290, 114] on tspan "lake" at bounding box center [294, 113] width 27 height 18
click at [299, 107] on tspan "lake" at bounding box center [294, 113] width 27 height 18
click at [149, 191] on icon "7584" at bounding box center [144, 208] width 67 height 67
click at [335, 165] on input "a. 7584" at bounding box center [335, 162] width 0 height 5
radio input "true"
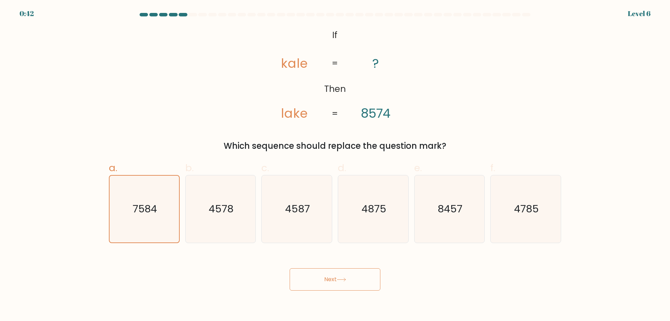
click at [333, 278] on button "Next" at bounding box center [334, 279] width 91 height 22
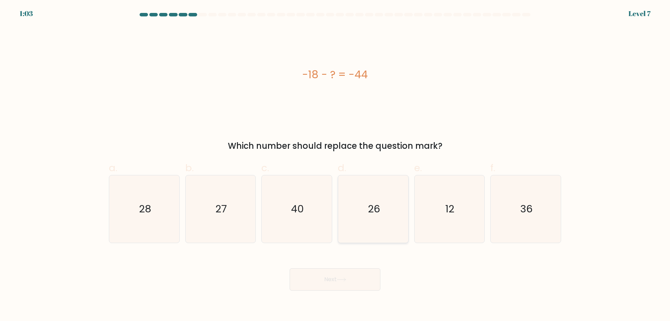
click at [399, 206] on icon "26" at bounding box center [372, 208] width 67 height 67
click at [335, 165] on input "d. 26" at bounding box center [335, 162] width 0 height 5
radio input "true"
click at [351, 279] on button "Next" at bounding box center [334, 279] width 91 height 22
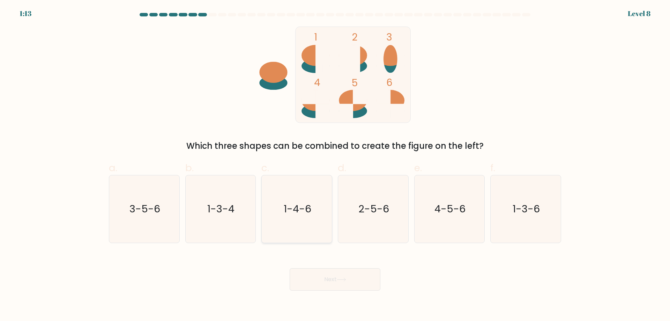
click at [299, 209] on text "1-4-6" at bounding box center [298, 209] width 28 height 14
click at [335, 165] on input "c. 1-4-6" at bounding box center [335, 162] width 0 height 5
radio input "true"
click at [291, 213] on text "1-4-6" at bounding box center [297, 209] width 27 height 14
click at [335, 165] on input "c. 1-4-6" at bounding box center [335, 162] width 0 height 5
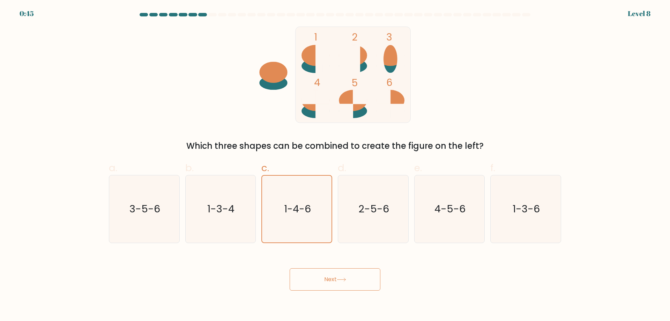
click at [336, 272] on button "Next" at bounding box center [334, 279] width 91 height 22
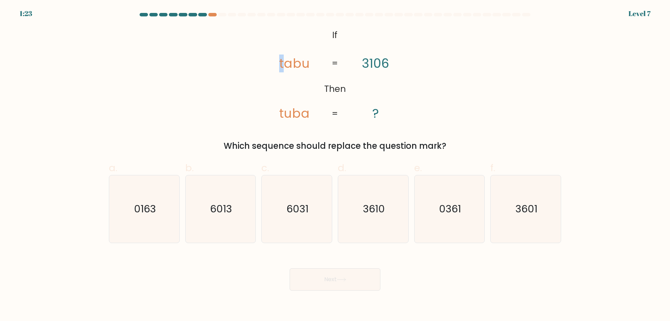
drag, startPoint x: 281, startPoint y: 66, endPoint x: 287, endPoint y: 66, distance: 5.2
click at [287, 66] on tspan "tabu" at bounding box center [294, 63] width 30 height 18
click at [288, 66] on tspan "tabu" at bounding box center [294, 63] width 30 height 18
drag, startPoint x: 360, startPoint y: 64, endPoint x: 370, endPoint y: 63, distance: 10.1
click at [370, 63] on icon "@import url('https://fonts.googleapis.com/css?family=Abril+Fatface:400,100,100i…" at bounding box center [335, 75] width 156 height 96
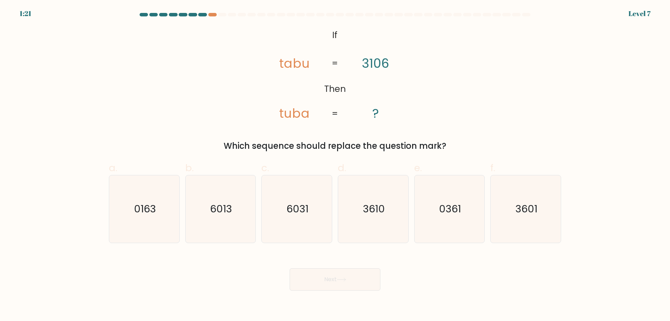
click at [372, 64] on tspan "3106" at bounding box center [375, 63] width 27 height 18
drag, startPoint x: 280, startPoint y: 112, endPoint x: 284, endPoint y: 112, distance: 3.9
click at [284, 112] on tspan "tuba" at bounding box center [294, 113] width 30 height 18
click at [378, 196] on icon "3610" at bounding box center [372, 208] width 67 height 67
click at [335, 165] on input "d. 3610" at bounding box center [335, 162] width 0 height 5
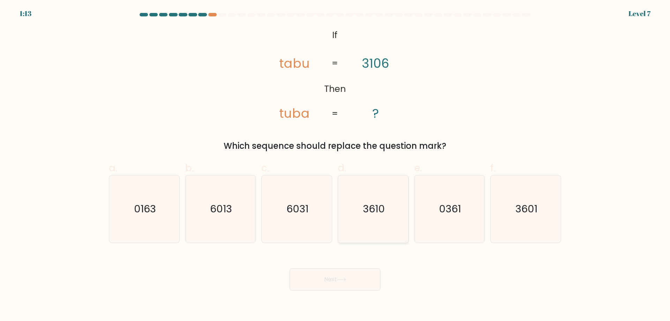
radio input "true"
click at [515, 194] on icon "3601" at bounding box center [525, 208] width 67 height 67
click at [335, 165] on input "f. 3601" at bounding box center [335, 162] width 0 height 5
radio input "true"
click at [309, 280] on button "Next" at bounding box center [334, 279] width 91 height 22
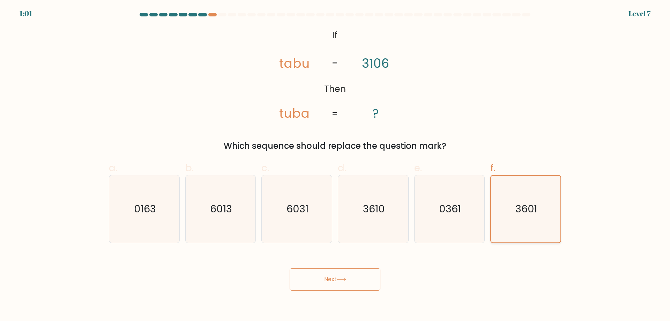
click at [538, 216] on icon "3601" at bounding box center [525, 208] width 67 height 67
click at [335, 165] on input "f. 3601" at bounding box center [335, 162] width 0 height 5
click at [342, 276] on button "Next" at bounding box center [334, 279] width 91 height 22
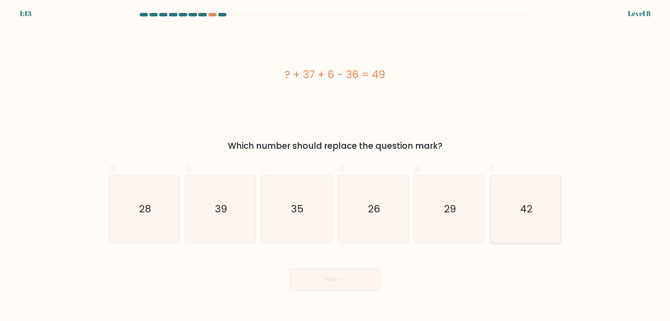
click at [541, 223] on icon "42" at bounding box center [525, 208] width 67 height 67
click at [335, 165] on input "f. 42" at bounding box center [335, 162] width 0 height 5
radio input "true"
click at [309, 280] on button "Next" at bounding box center [334, 279] width 91 height 22
click at [453, 270] on div "Next" at bounding box center [335, 270] width 460 height 39
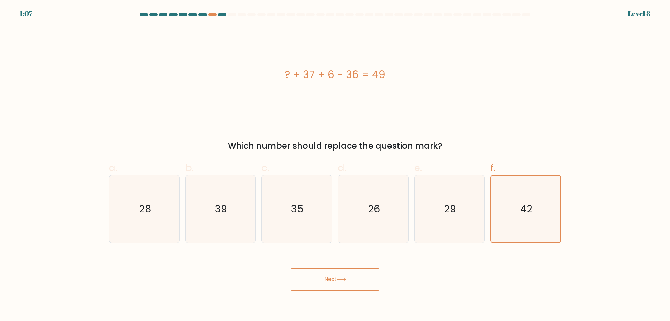
click at [361, 271] on button "Next" at bounding box center [334, 279] width 91 height 22
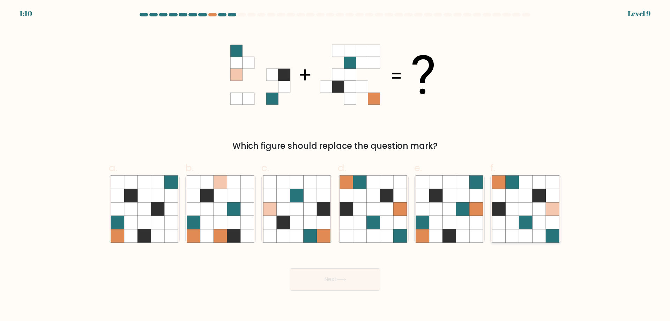
click at [526, 211] on icon at bounding box center [525, 208] width 13 height 13
click at [335, 165] on input "f." at bounding box center [335, 162] width 0 height 5
radio input "true"
click at [442, 209] on icon at bounding box center [435, 208] width 13 height 13
click at [335, 165] on input "e." at bounding box center [335, 162] width 0 height 5
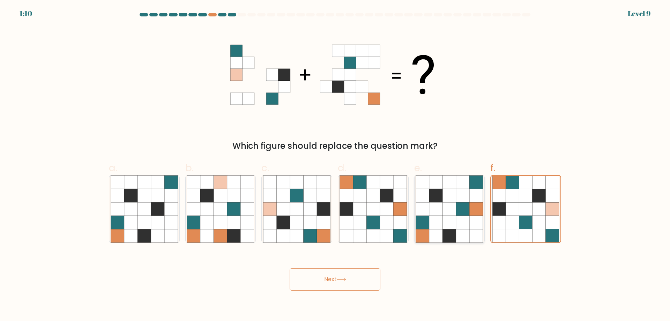
radio input "true"
click at [334, 272] on button "Next" at bounding box center [334, 279] width 91 height 22
click at [360, 272] on button "Next" at bounding box center [334, 279] width 91 height 22
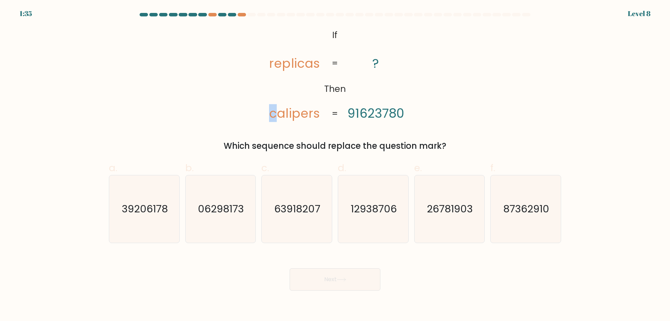
drag, startPoint x: 273, startPoint y: 113, endPoint x: 277, endPoint y: 112, distance: 4.5
click at [277, 112] on tspan "calipers" at bounding box center [294, 113] width 50 height 18
click at [354, 116] on tspan "91623780" at bounding box center [375, 113] width 57 height 18
drag, startPoint x: 273, startPoint y: 113, endPoint x: 279, endPoint y: 113, distance: 6.3
click at [279, 113] on icon "@import url('https://fonts.googleapis.com/css?family=Abril+Fatface:400,100,100i…" at bounding box center [335, 75] width 156 height 96
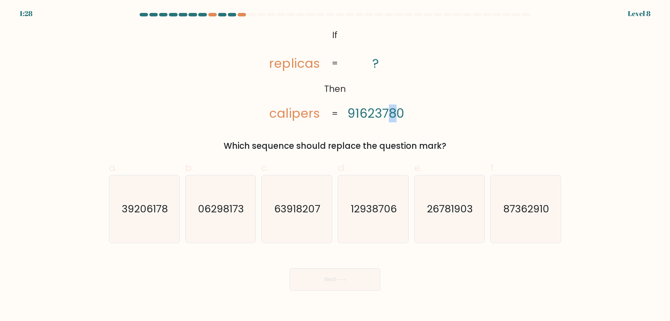
drag, startPoint x: 389, startPoint y: 111, endPoint x: 394, endPoint y: 111, distance: 5.9
click at [394, 111] on tspan "91623780" at bounding box center [375, 113] width 57 height 18
drag, startPoint x: 382, startPoint y: 111, endPoint x: 387, endPoint y: 110, distance: 5.6
click at [387, 110] on tspan "91623780" at bounding box center [375, 113] width 57 height 18
drag, startPoint x: 375, startPoint y: 109, endPoint x: 380, endPoint y: 110, distance: 5.3
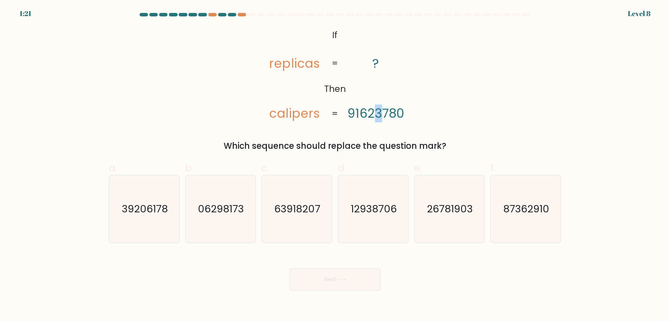
click at [380, 110] on tspan "91623780" at bounding box center [375, 113] width 57 height 18
drag, startPoint x: 361, startPoint y: 113, endPoint x: 366, endPoint y: 113, distance: 4.9
click at [366, 113] on tspan "91623780" at bounding box center [375, 113] width 57 height 18
click at [542, 233] on icon "87362910" at bounding box center [525, 208] width 67 height 67
click at [335, 165] on input "f. 87362910" at bounding box center [335, 162] width 0 height 5
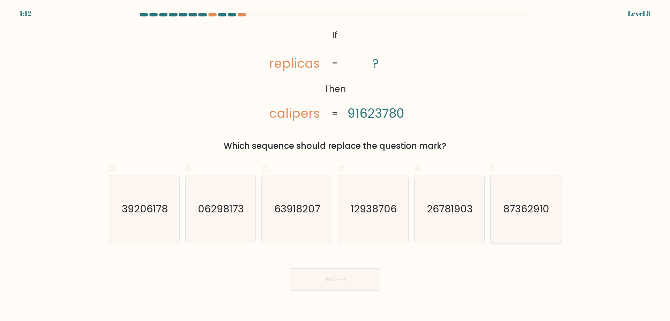
radio input "true"
click at [321, 279] on button "Next" at bounding box center [334, 279] width 91 height 22
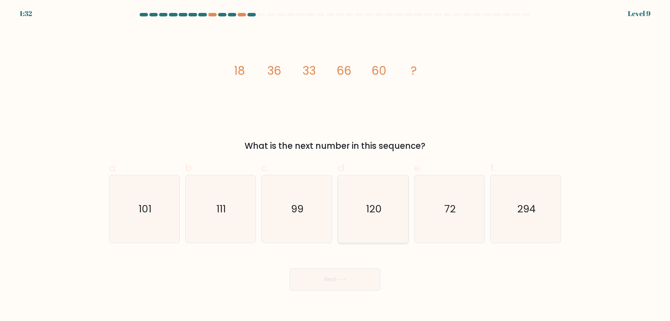
click at [368, 225] on icon "120" at bounding box center [372, 208] width 67 height 67
click at [335, 165] on input "d. 120" at bounding box center [335, 162] width 0 height 5
radio input "true"
click at [351, 277] on button "Next" at bounding box center [334, 279] width 91 height 22
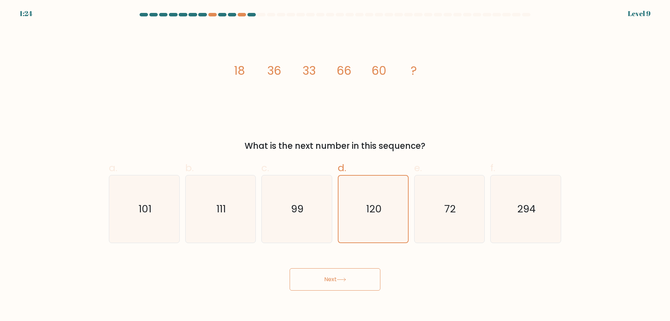
click at [362, 270] on button "Next" at bounding box center [334, 279] width 91 height 22
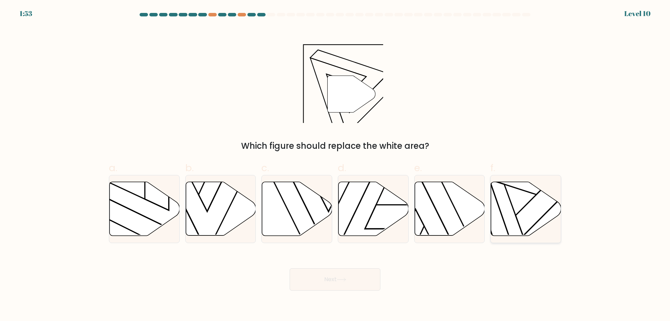
click at [518, 216] on icon at bounding box center [526, 209] width 70 height 54
click at [335, 165] on input "f." at bounding box center [335, 162] width 0 height 5
radio input "true"
click at [331, 283] on button "Next" at bounding box center [334, 279] width 91 height 22
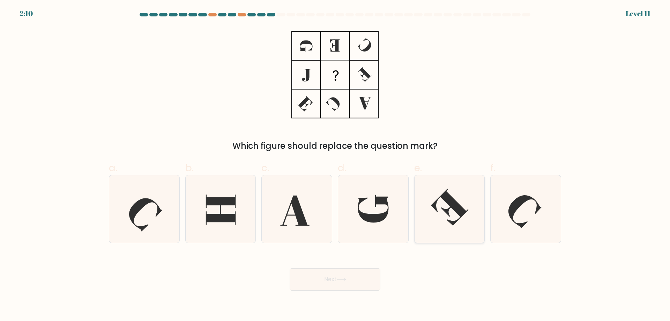
click at [452, 200] on icon at bounding box center [450, 206] width 38 height 37
click at [335, 165] on input "e." at bounding box center [335, 162] width 0 height 5
radio input "true"
click at [352, 283] on button "Next" at bounding box center [334, 279] width 91 height 22
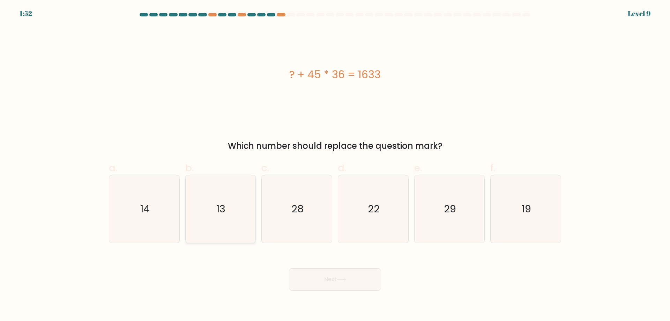
click at [224, 216] on text "13" at bounding box center [221, 209] width 9 height 14
click at [335, 165] on input "b. 13" at bounding box center [335, 162] width 0 height 5
radio input "true"
click at [350, 281] on button "Next" at bounding box center [334, 279] width 91 height 22
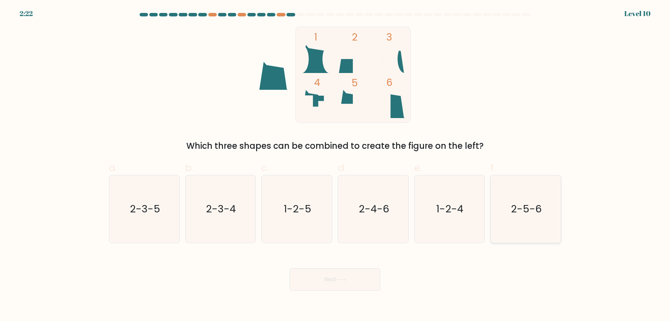
click at [529, 208] on text "2-5-6" at bounding box center [526, 209] width 31 height 14
click at [335, 165] on input "f. 2-5-6" at bounding box center [335, 162] width 0 height 5
radio input "true"
click at [296, 278] on button "Next" at bounding box center [334, 279] width 91 height 22
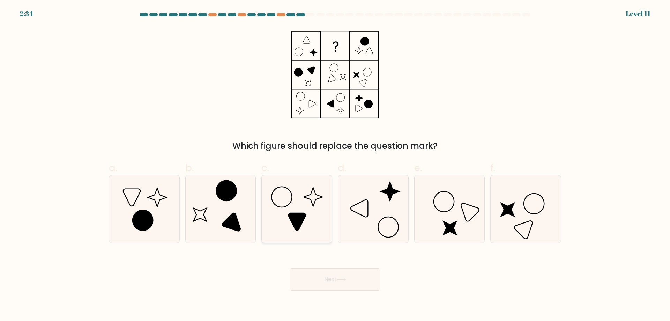
click at [307, 221] on icon at bounding box center [296, 208] width 67 height 67
click at [335, 165] on input "c." at bounding box center [335, 162] width 0 height 5
radio input "true"
click at [359, 278] on button "Next" at bounding box center [334, 279] width 91 height 22
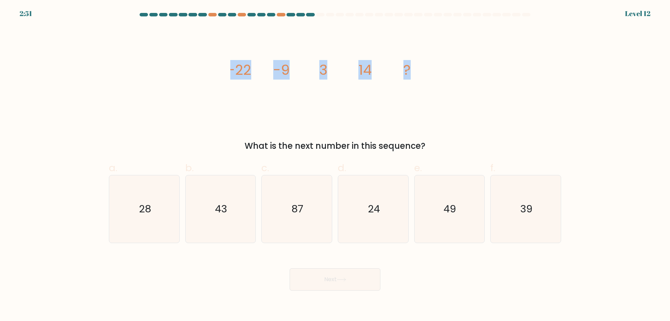
drag, startPoint x: 230, startPoint y: 69, endPoint x: 457, endPoint y: 77, distance: 227.2
click at [457, 78] on div "image/svg+xml -22 -9 3 14 ? What is the next number in this sequence?" at bounding box center [335, 90] width 460 height 126
copy g "-22 -9 3 14 ?"
click at [609, 159] on form at bounding box center [335, 151] width 670 height 277
click at [377, 224] on icon "24" at bounding box center [372, 208] width 67 height 67
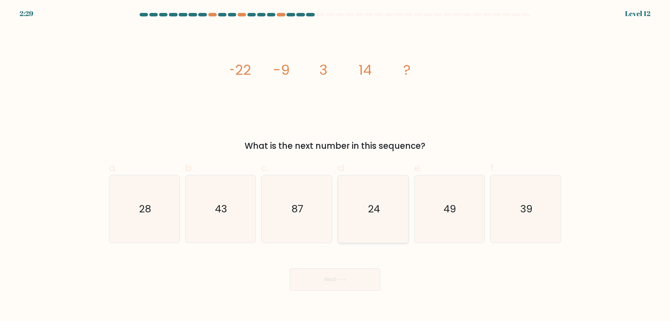
click at [335, 165] on input "d. 24" at bounding box center [335, 162] width 0 height 5
radio input "true"
click at [345, 274] on button "Next" at bounding box center [334, 279] width 91 height 22
click at [346, 279] on icon at bounding box center [341, 279] width 9 height 4
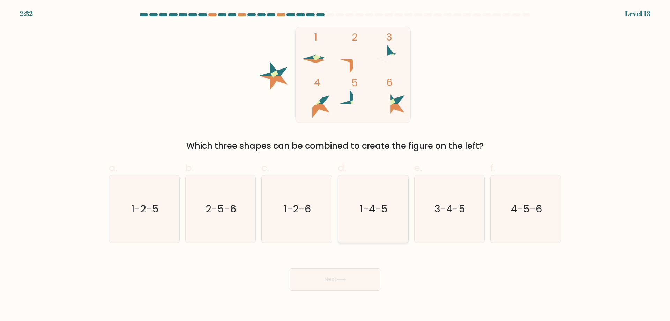
click at [372, 208] on text "1-4-5" at bounding box center [374, 209] width 28 height 14
click at [335, 165] on input "d. 1-4-5" at bounding box center [335, 162] width 0 height 5
radio input "true"
click at [346, 273] on button "Next" at bounding box center [334, 279] width 91 height 22
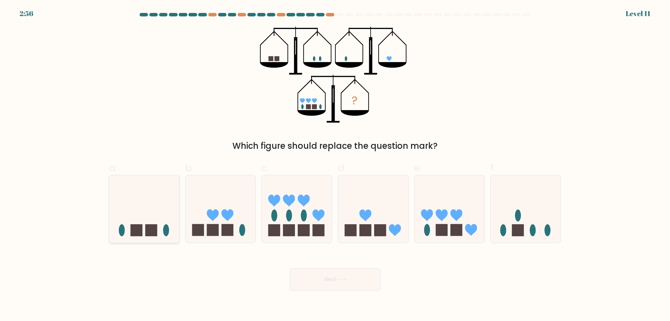
click at [155, 210] on icon at bounding box center [144, 209] width 70 height 58
click at [335, 165] on input "a." at bounding box center [335, 162] width 0 height 5
radio input "true"
click at [330, 275] on button "Next" at bounding box center [334, 279] width 91 height 22
click at [331, 275] on button "Next" at bounding box center [334, 279] width 91 height 22
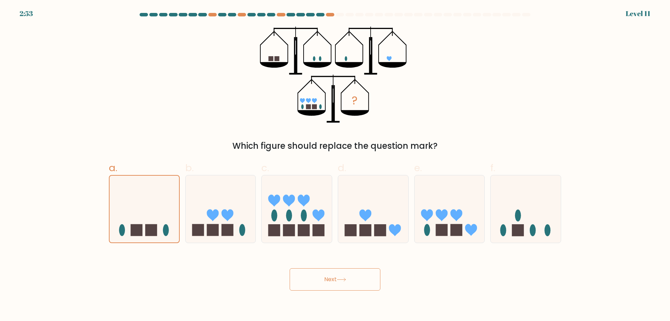
click at [439, 277] on div "Next" at bounding box center [335, 270] width 460 height 39
click at [368, 275] on button "Next" at bounding box center [334, 279] width 91 height 22
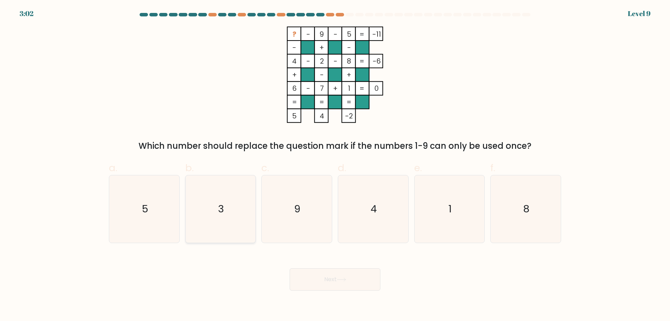
click at [197, 221] on icon "3" at bounding box center [220, 208] width 67 height 67
click at [335, 165] on input "b. 3" at bounding box center [335, 162] width 0 height 5
radio input "true"
click at [366, 280] on button "Next" at bounding box center [334, 279] width 91 height 22
click at [368, 280] on button "Next" at bounding box center [334, 279] width 91 height 22
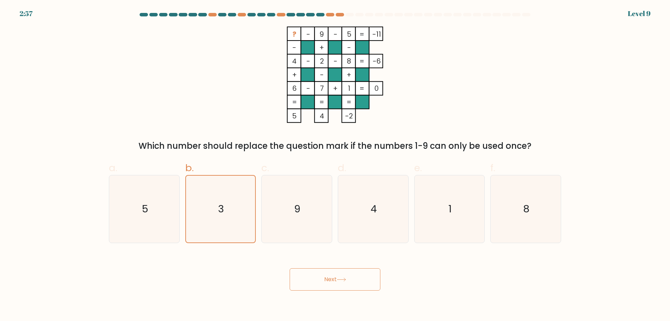
click at [368, 280] on button "Next" at bounding box center [334, 279] width 91 height 22
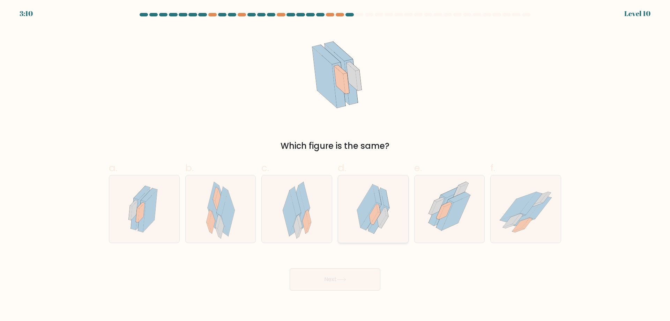
click at [380, 221] on icon at bounding box center [381, 217] width 9 height 20
click at [335, 165] on input "d." at bounding box center [335, 162] width 0 height 5
radio input "true"
click at [360, 266] on div "Next" at bounding box center [335, 270] width 460 height 39
click at [358, 276] on button "Next" at bounding box center [334, 279] width 91 height 22
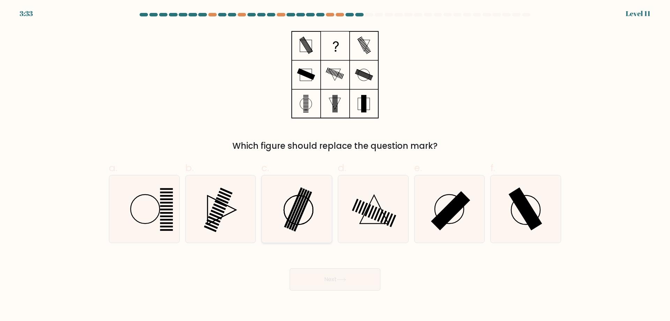
click at [277, 208] on icon at bounding box center [296, 208] width 67 height 67
click at [335, 165] on input "c." at bounding box center [335, 162] width 0 height 5
radio input "true"
click at [336, 275] on button "Next" at bounding box center [334, 279] width 91 height 22
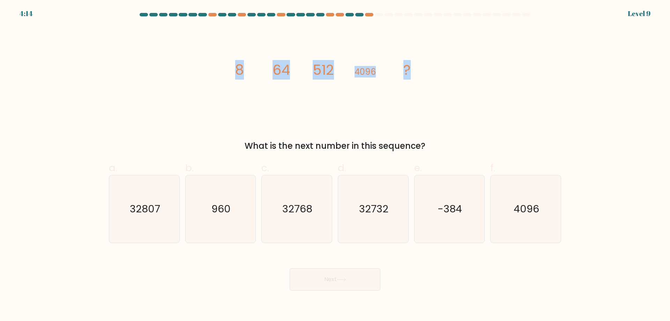
drag, startPoint x: 236, startPoint y: 74, endPoint x: 421, endPoint y: 68, distance: 184.2
click at [421, 68] on icon "image/svg+xml 8 64 512 4096 ?" at bounding box center [334, 75] width 209 height 96
copy g "8 64 512 4096 ?"
click at [480, 104] on div "image/svg+xml 8 64 512 4096 ? What is the next number in this sequence?" at bounding box center [335, 90] width 460 height 126
click at [313, 203] on icon "32768" at bounding box center [296, 208] width 67 height 67
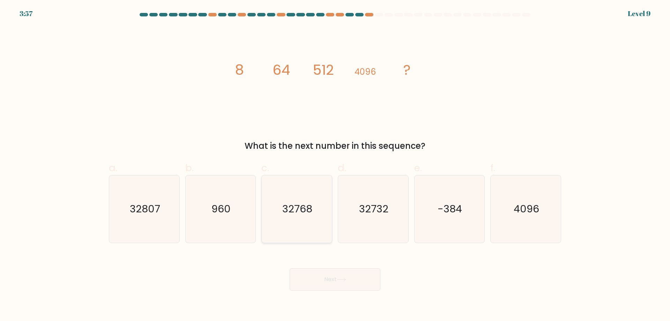
click at [335, 165] on input "c. 32768" at bounding box center [335, 162] width 0 height 5
radio input "true"
click at [353, 281] on button "Next" at bounding box center [334, 279] width 91 height 22
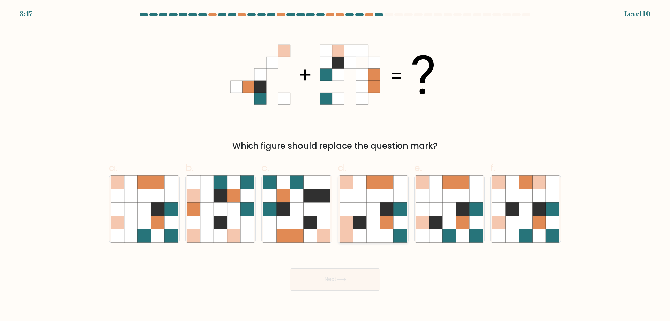
click at [361, 218] on icon at bounding box center [359, 222] width 13 height 13
click at [335, 165] on input "d." at bounding box center [335, 162] width 0 height 5
radio input "true"
click at [359, 274] on button "Next" at bounding box center [334, 279] width 91 height 22
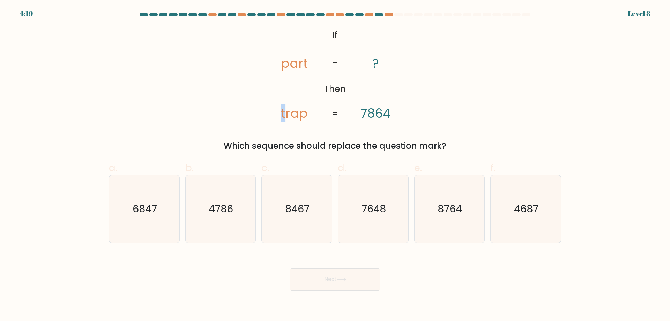
drag, startPoint x: 283, startPoint y: 111, endPoint x: 288, endPoint y: 109, distance: 6.0
click at [287, 110] on tspan "trap" at bounding box center [294, 113] width 27 height 18
drag, startPoint x: 306, startPoint y: 64, endPoint x: 317, endPoint y: 65, distance: 11.6
click at [317, 65] on icon "@import url('https://fonts.googleapis.com/css?family=Abril+Fatface:400,100,100i…" at bounding box center [335, 75] width 156 height 96
drag, startPoint x: 387, startPoint y: 112, endPoint x: 398, endPoint y: 112, distance: 10.5
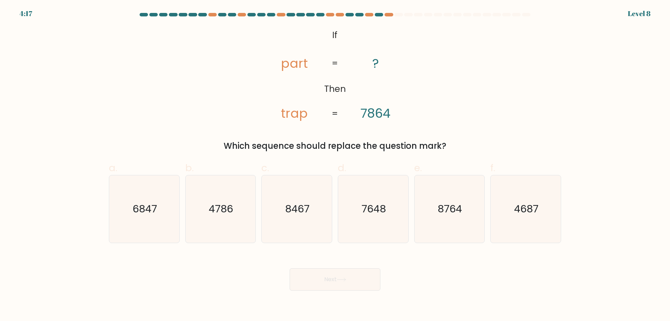
click at [397, 112] on icon "@import url('https://fonts.googleapis.com/css?family=Abril+Fatface:400,100,100i…" at bounding box center [335, 75] width 156 height 96
drag, startPoint x: 293, startPoint y: 115, endPoint x: 300, endPoint y: 106, distance: 11.8
click at [299, 114] on tspan "trap" at bounding box center [294, 113] width 27 height 18
drag, startPoint x: 291, startPoint y: 62, endPoint x: 303, endPoint y: 63, distance: 12.2
click at [303, 63] on tspan "part" at bounding box center [294, 63] width 27 height 18
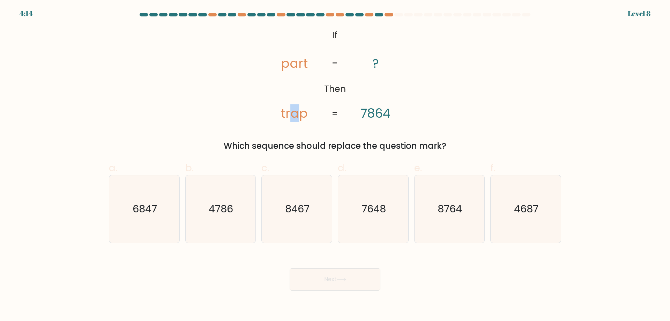
drag, startPoint x: 293, startPoint y: 114, endPoint x: 299, endPoint y: 114, distance: 5.9
click at [299, 114] on tspan "trap" at bounding box center [294, 113] width 27 height 18
click at [381, 112] on tspan "7864" at bounding box center [375, 113] width 30 height 18
drag, startPoint x: 376, startPoint y: 112, endPoint x: 383, endPoint y: 112, distance: 7.0
click at [382, 112] on tspan "7864" at bounding box center [375, 113] width 30 height 18
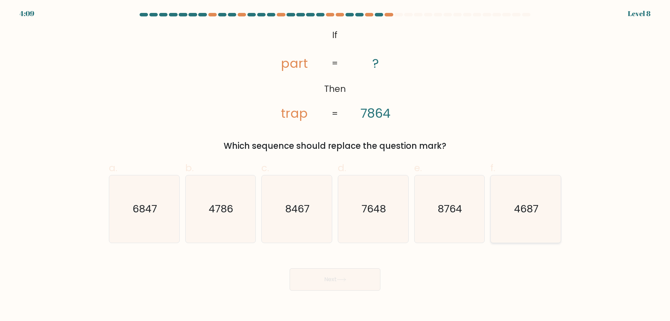
click at [536, 215] on text "4687" at bounding box center [526, 209] width 24 height 14
click at [335, 165] on input "f. 4687" at bounding box center [335, 162] width 0 height 5
radio input "true"
click at [338, 278] on button "Next" at bounding box center [334, 279] width 91 height 22
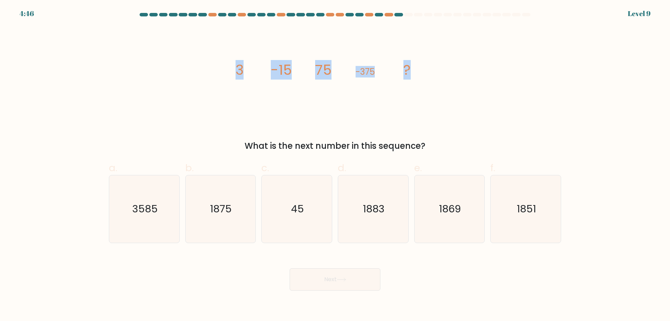
drag, startPoint x: 232, startPoint y: 63, endPoint x: 416, endPoint y: 69, distance: 184.2
click at [416, 69] on icon "image/svg+xml 3 -15 75 -375 ?" at bounding box center [334, 75] width 209 height 96
copy g "3 -15 75 -375 ?"
drag, startPoint x: 248, startPoint y: 141, endPoint x: 451, endPoint y: 150, distance: 203.5
click at [451, 150] on div "What is the next number in this sequence?" at bounding box center [335, 146] width 444 height 13
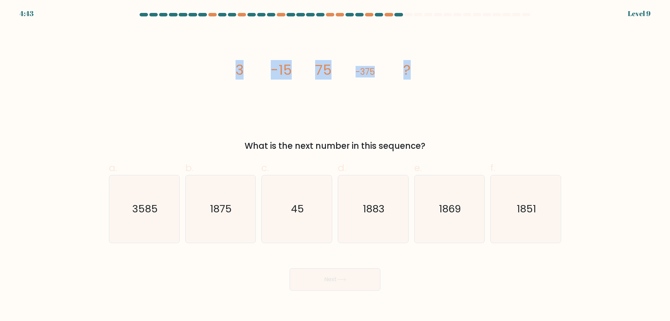
copy div "What is the next number in this sequence?"
click at [219, 213] on text "1875" at bounding box center [221, 209] width 22 height 14
click at [335, 165] on input "b. 1875" at bounding box center [335, 162] width 0 height 5
radio input "true"
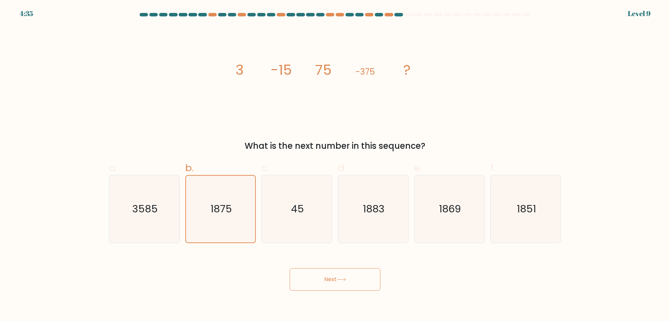
click at [354, 276] on button "Next" at bounding box center [334, 279] width 91 height 22
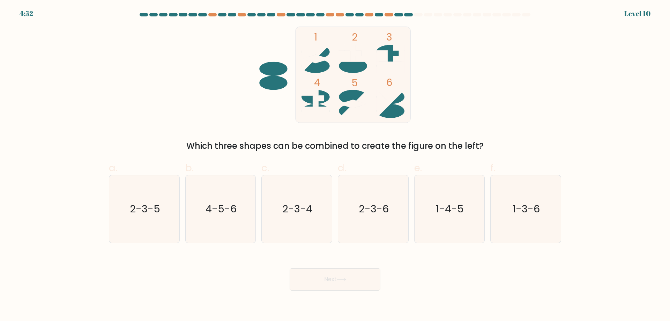
click at [337, 210] on div "d. 2-3-6" at bounding box center [373, 201] width 76 height 82
click at [310, 208] on text "2-3-4" at bounding box center [298, 209] width 30 height 14
click at [335, 165] on input "c. 2-3-4" at bounding box center [335, 162] width 0 height 5
radio input "true"
click at [349, 275] on button "Next" at bounding box center [334, 279] width 91 height 22
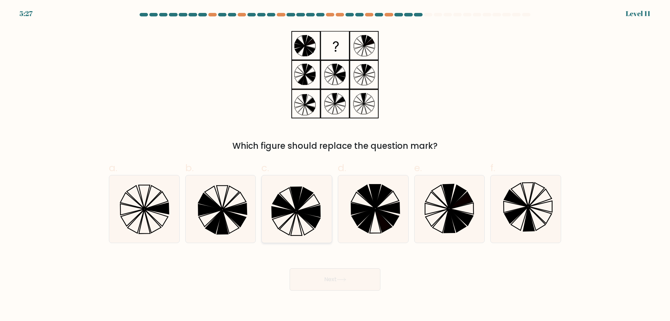
click at [311, 226] on icon at bounding box center [304, 223] width 17 height 23
click at [335, 165] on input "c." at bounding box center [335, 162] width 0 height 5
radio input "true"
click at [364, 273] on button "Next" at bounding box center [334, 279] width 91 height 22
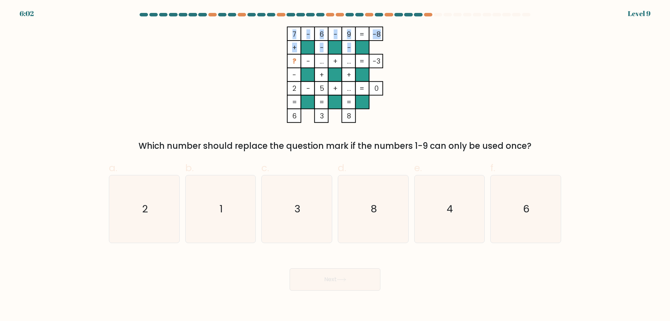
drag, startPoint x: 292, startPoint y: 61, endPoint x: 367, endPoint y: 60, distance: 75.7
click at [367, 60] on icon "7 - 6 - 9 -8 + - - ? - ... + ... -3 - + + 2 - 5 + ... = 0 = = = = 6 3 8 =" at bounding box center [334, 75] width 209 height 96
click at [367, 60] on rect at bounding box center [362, 61] width 14 height 14
drag, startPoint x: 294, startPoint y: 60, endPoint x: 315, endPoint y: 62, distance: 21.4
click at [315, 62] on icon "7 - 6 - 9 -8 + - - ? - ... + ... -3 - + + 2 - 5 + ... = 0 = = = = 6 3 8 =" at bounding box center [334, 75] width 209 height 96
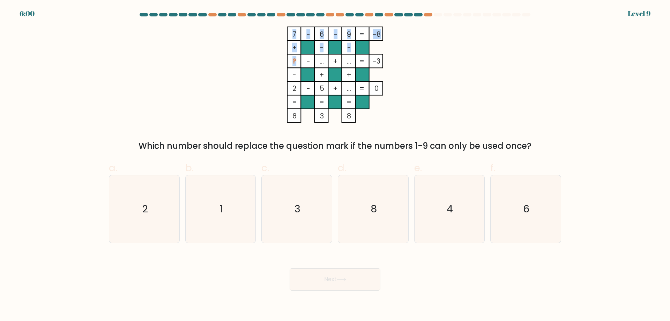
click at [313, 62] on rect at bounding box center [308, 61] width 14 height 14
click at [165, 201] on icon "2" at bounding box center [144, 208] width 67 height 67
click at [335, 165] on input "a. 2" at bounding box center [335, 162] width 0 height 5
radio input "true"
click at [339, 280] on icon at bounding box center [341, 279] width 9 height 4
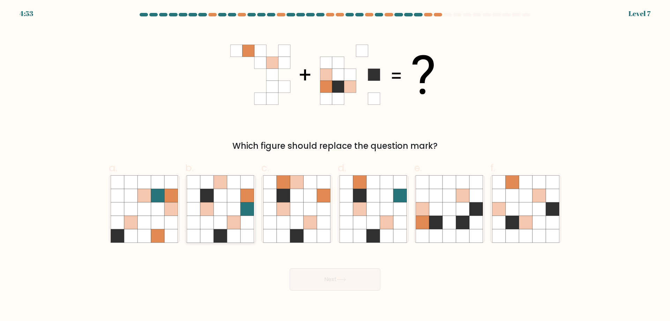
click at [197, 228] on icon at bounding box center [193, 222] width 13 height 13
click at [335, 165] on input "b." at bounding box center [335, 162] width 0 height 5
radio input "true"
click at [229, 121] on div "Which figure should replace the question mark?" at bounding box center [335, 90] width 460 height 126
click at [518, 196] on icon at bounding box center [511, 195] width 13 height 13
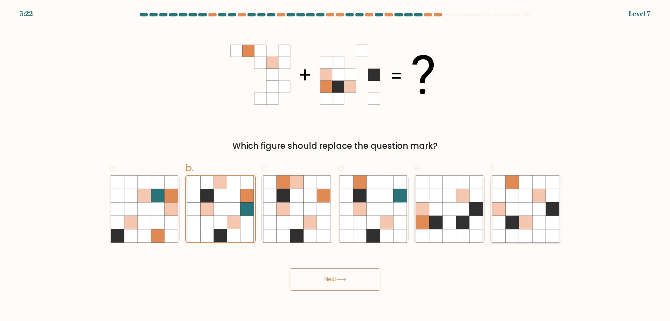
click at [335, 165] on input "f." at bounding box center [335, 162] width 0 height 5
radio input "true"
click at [355, 273] on button "Next" at bounding box center [334, 279] width 91 height 22
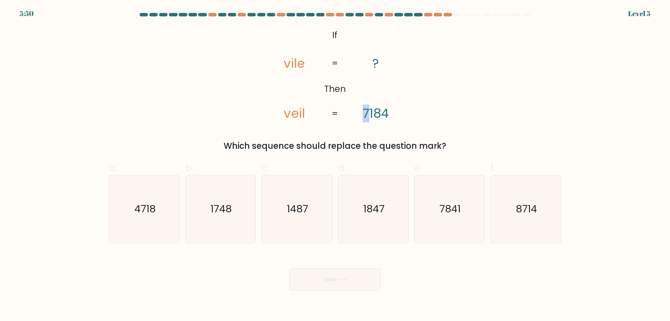
drag, startPoint x: 364, startPoint y: 112, endPoint x: 368, endPoint y: 111, distance: 3.9
click at [368, 111] on tspan "7184" at bounding box center [375, 113] width 26 height 18
click at [380, 112] on tspan "7184" at bounding box center [375, 113] width 26 height 18
drag, startPoint x: 386, startPoint y: 117, endPoint x: 392, endPoint y: 115, distance: 5.8
click at [391, 116] on icon "@import url('https://fonts.googleapis.com/css?family=Abril+Fatface:400,100,100i…" at bounding box center [335, 75] width 156 height 96
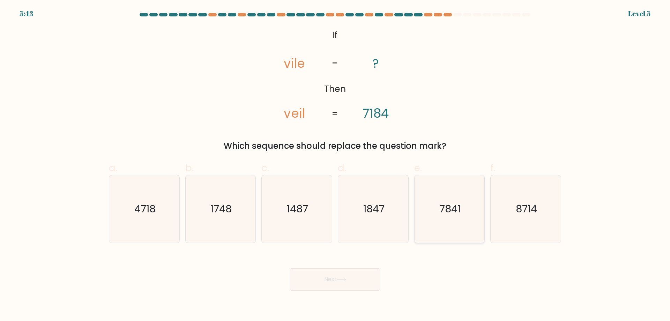
click at [460, 194] on icon "7841" at bounding box center [448, 208] width 67 height 67
click at [335, 165] on input "e. 7841" at bounding box center [335, 162] width 0 height 5
radio input "true"
click at [334, 291] on body "5:37 Level 5 If" at bounding box center [335, 160] width 670 height 321
click at [327, 277] on button "Next" at bounding box center [334, 279] width 91 height 22
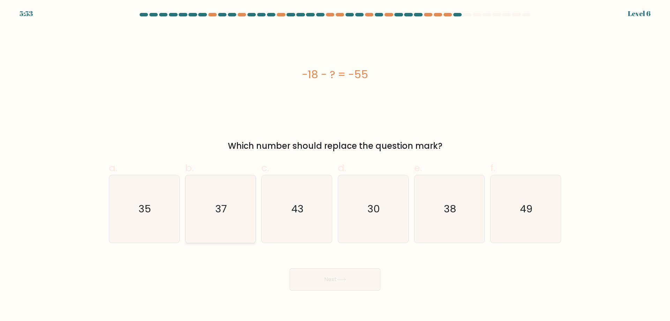
click at [217, 205] on text "37" at bounding box center [221, 209] width 12 height 14
click at [335, 165] on input "b. 37" at bounding box center [335, 162] width 0 height 5
radio input "true"
click at [347, 282] on button "Next" at bounding box center [334, 279] width 91 height 22
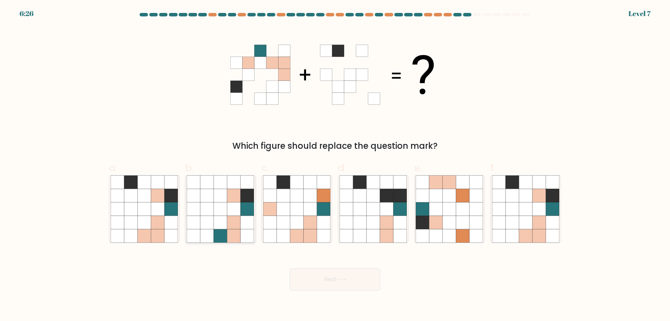
click at [219, 230] on icon at bounding box center [220, 235] width 13 height 13
click at [335, 165] on input "b." at bounding box center [335, 162] width 0 height 5
radio input "true"
click at [165, 217] on icon at bounding box center [170, 222] width 13 height 13
click at [335, 165] on input "a." at bounding box center [335, 162] width 0 height 5
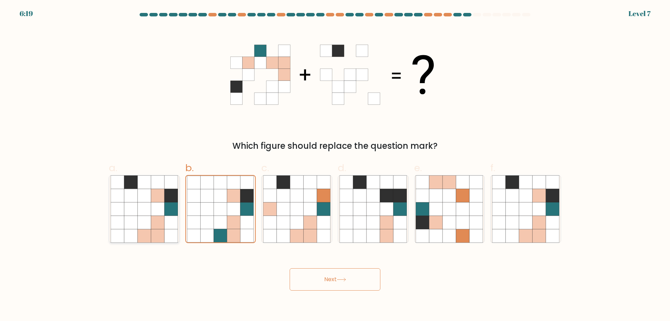
radio input "true"
click at [339, 280] on icon at bounding box center [341, 279] width 9 height 4
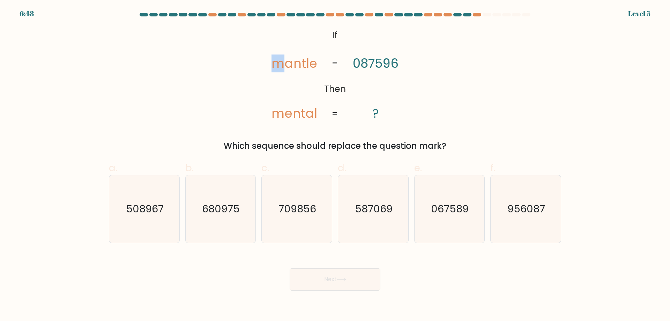
drag, startPoint x: 277, startPoint y: 65, endPoint x: 284, endPoint y: 65, distance: 7.3
click at [284, 65] on tspan "mantle" at bounding box center [294, 63] width 45 height 18
drag, startPoint x: 313, startPoint y: 63, endPoint x: 321, endPoint y: 64, distance: 8.7
click at [321, 64] on icon "@import url('https://fonts.googleapis.com/css?family=Abril+Fatface:400,100,100i…" at bounding box center [335, 75] width 156 height 96
drag, startPoint x: 295, startPoint y: 64, endPoint x: 301, endPoint y: 64, distance: 6.3
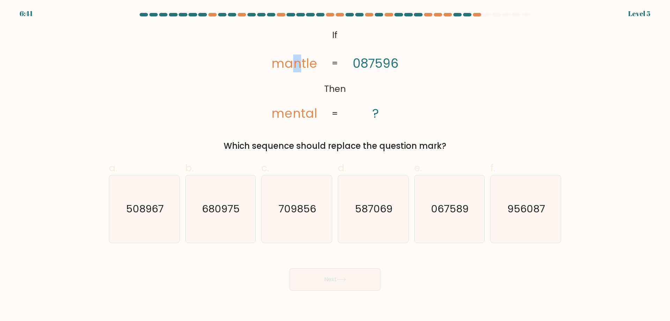
click at [301, 64] on tspan "mantle" at bounding box center [294, 63] width 45 height 18
click at [444, 196] on icon "067589" at bounding box center [448, 208] width 67 height 67
click at [335, 165] on input "e. 067589" at bounding box center [335, 162] width 0 height 5
radio input "true"
click at [356, 272] on button "Next" at bounding box center [334, 279] width 91 height 22
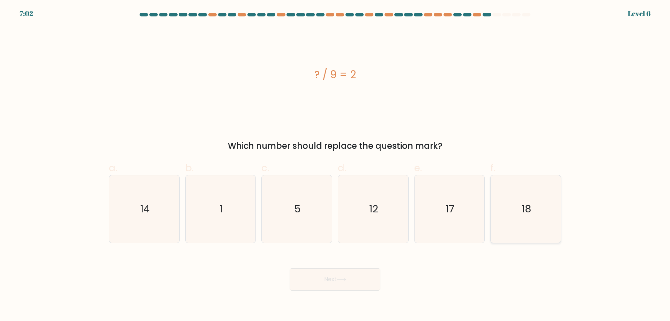
click at [551, 231] on icon "18" at bounding box center [525, 208] width 67 height 67
click at [335, 165] on input "f. 18" at bounding box center [335, 162] width 0 height 5
radio input "true"
click at [321, 271] on button "Next" at bounding box center [334, 279] width 91 height 22
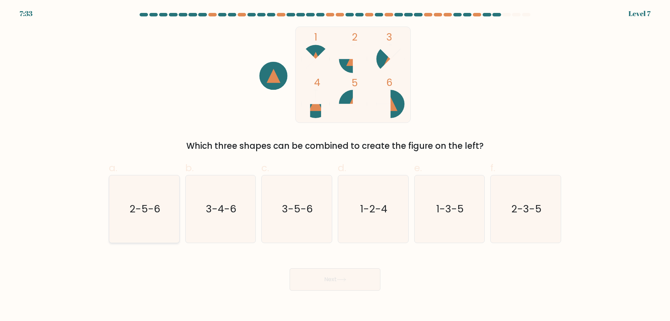
click at [153, 211] on text "2-5-6" at bounding box center [144, 209] width 31 height 14
click at [335, 165] on input "a. 2-5-6" at bounding box center [335, 162] width 0 height 5
radio input "true"
click at [359, 284] on button "Next" at bounding box center [334, 279] width 91 height 22
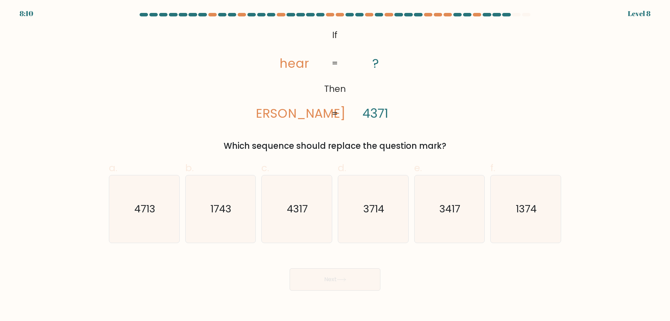
drag, startPoint x: 376, startPoint y: 113, endPoint x: 381, endPoint y: 113, distance: 4.5
click at [381, 113] on tspan "4371" at bounding box center [375, 113] width 26 height 18
drag, startPoint x: 387, startPoint y: 114, endPoint x: 392, endPoint y: 114, distance: 5.2
click at [392, 114] on icon "@import url('https://fonts.googleapis.com/css?family=Abril+Fatface:400,100,100i…" at bounding box center [335, 75] width 156 height 96
click at [394, 218] on icon "3714" at bounding box center [372, 208] width 67 height 67
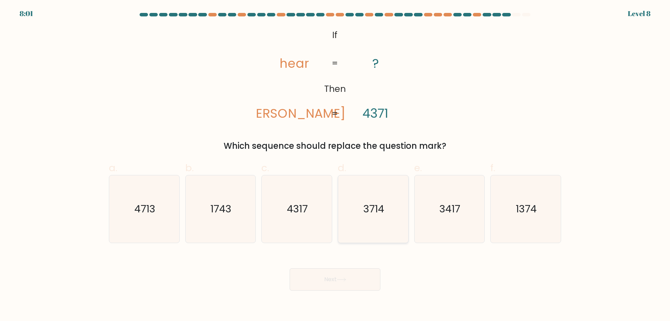
click at [335, 165] on input "d. 3714" at bounding box center [335, 162] width 0 height 5
radio input "true"
click at [346, 274] on button "Next" at bounding box center [334, 279] width 91 height 22
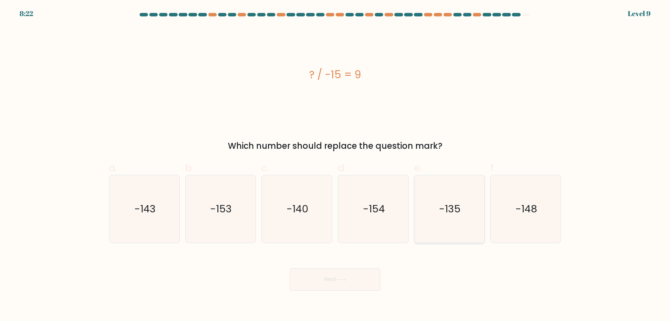
click at [462, 219] on icon "-135" at bounding box center [448, 208] width 67 height 67
click at [335, 165] on input "e. -135" at bounding box center [335, 162] width 0 height 5
radio input "true"
click at [358, 283] on button "Next" at bounding box center [334, 279] width 91 height 22
